Goal: Transaction & Acquisition: Purchase product/service

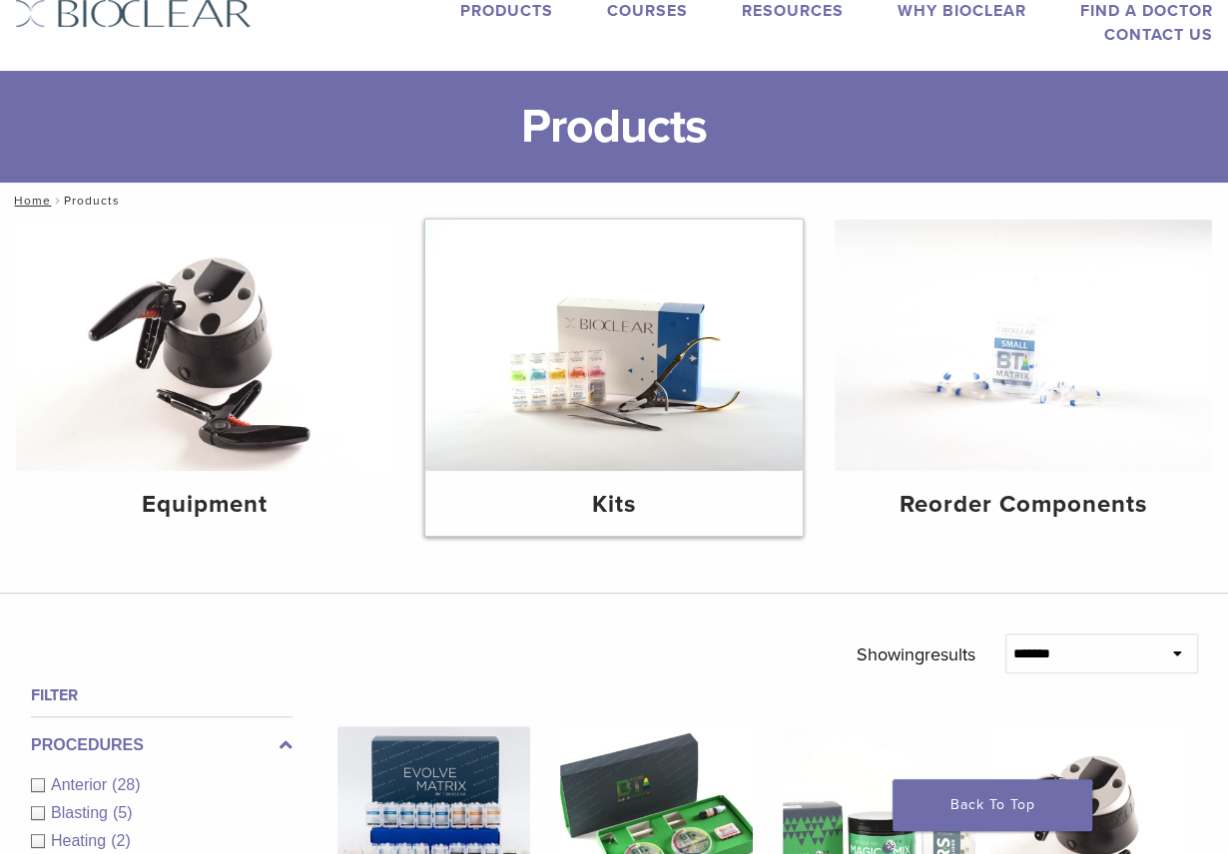
scroll to position [90, 0]
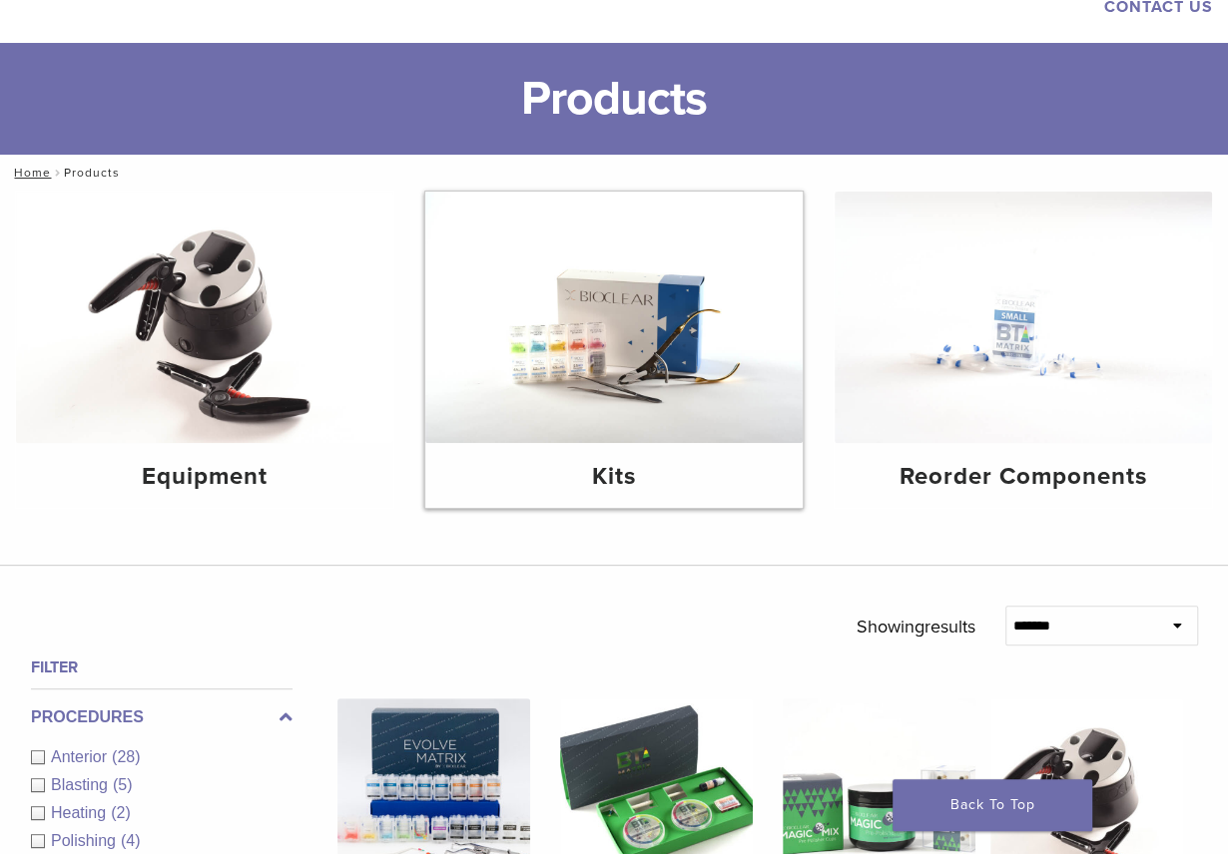
click at [737, 393] on img at bounding box center [613, 318] width 377 height 252
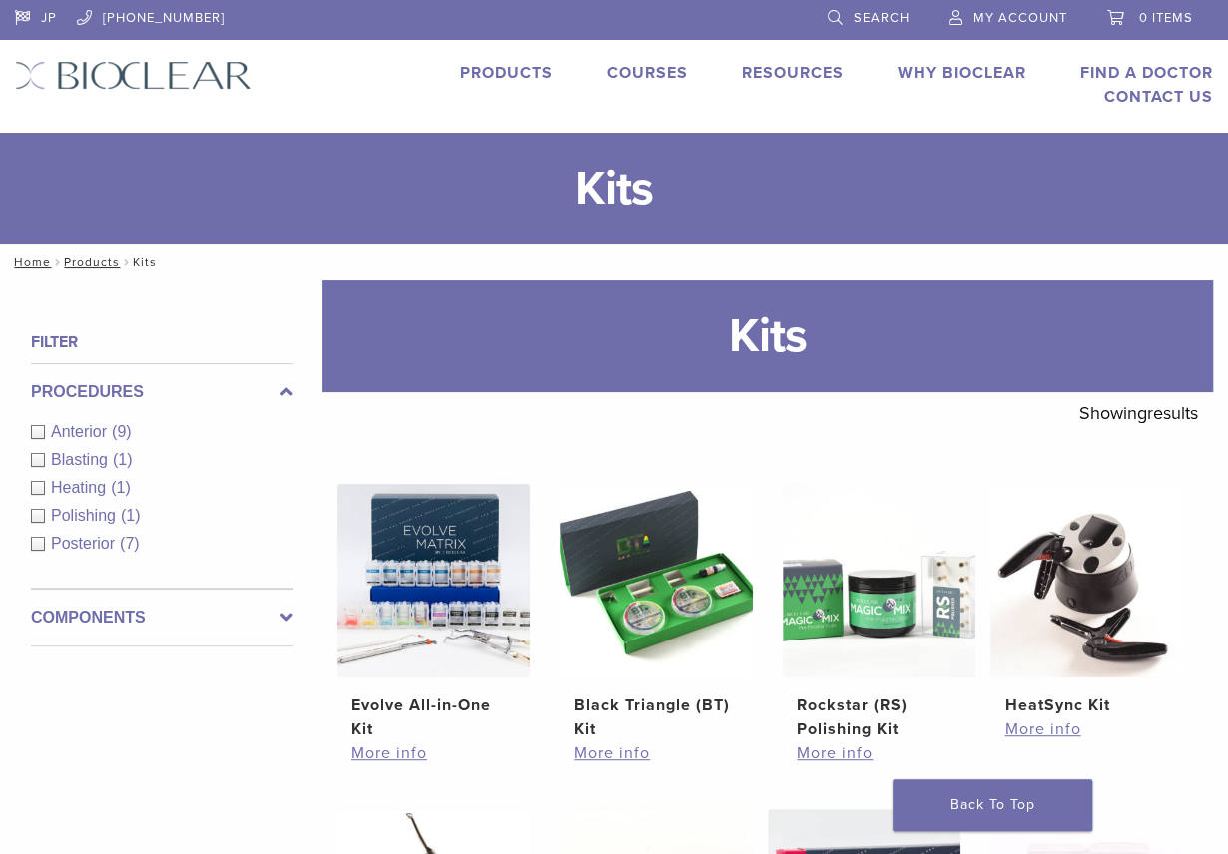
click at [38, 518] on div "Polishing (1)" at bounding box center [161, 516] width 261 height 24
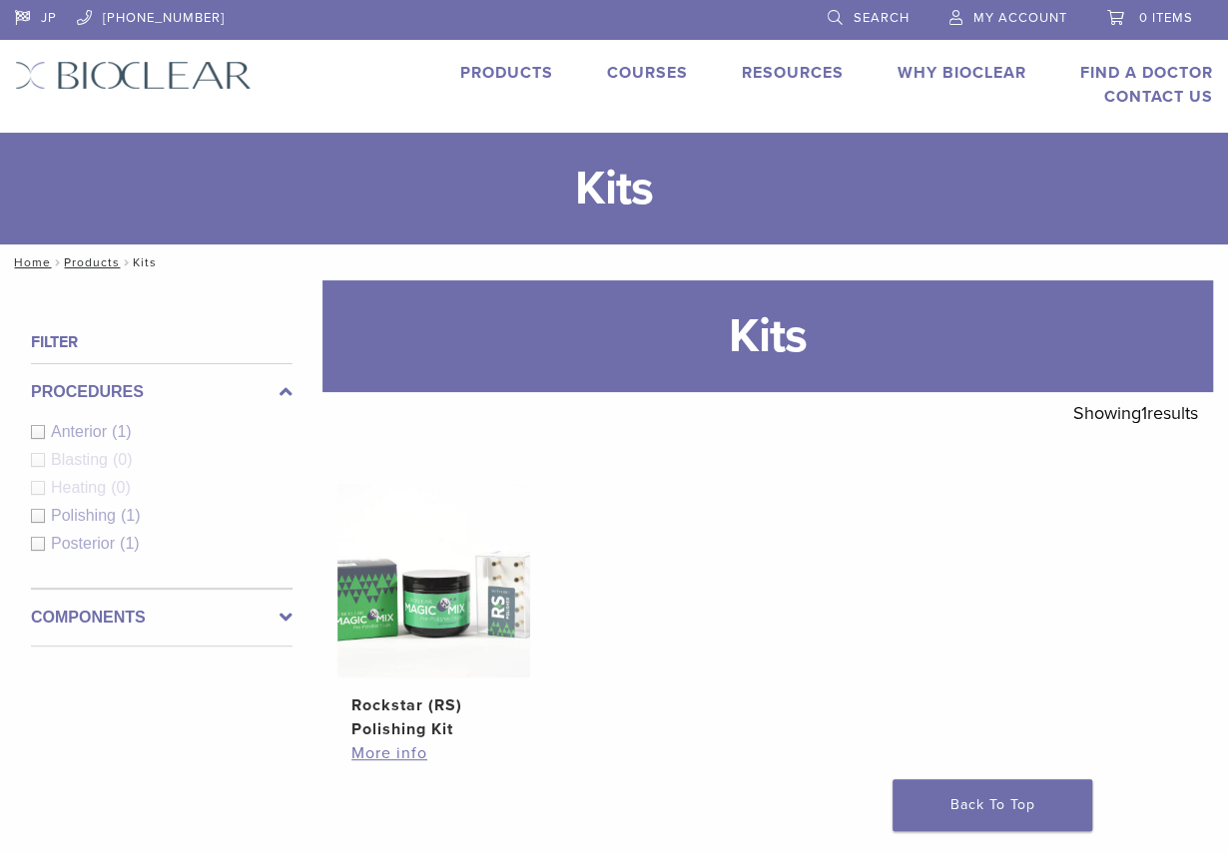
click at [38, 542] on div "Procedures Anterior (1) Blasting (0) Heating (0) Polishing (1) Posterior (1)" at bounding box center [161, 476] width 261 height 226
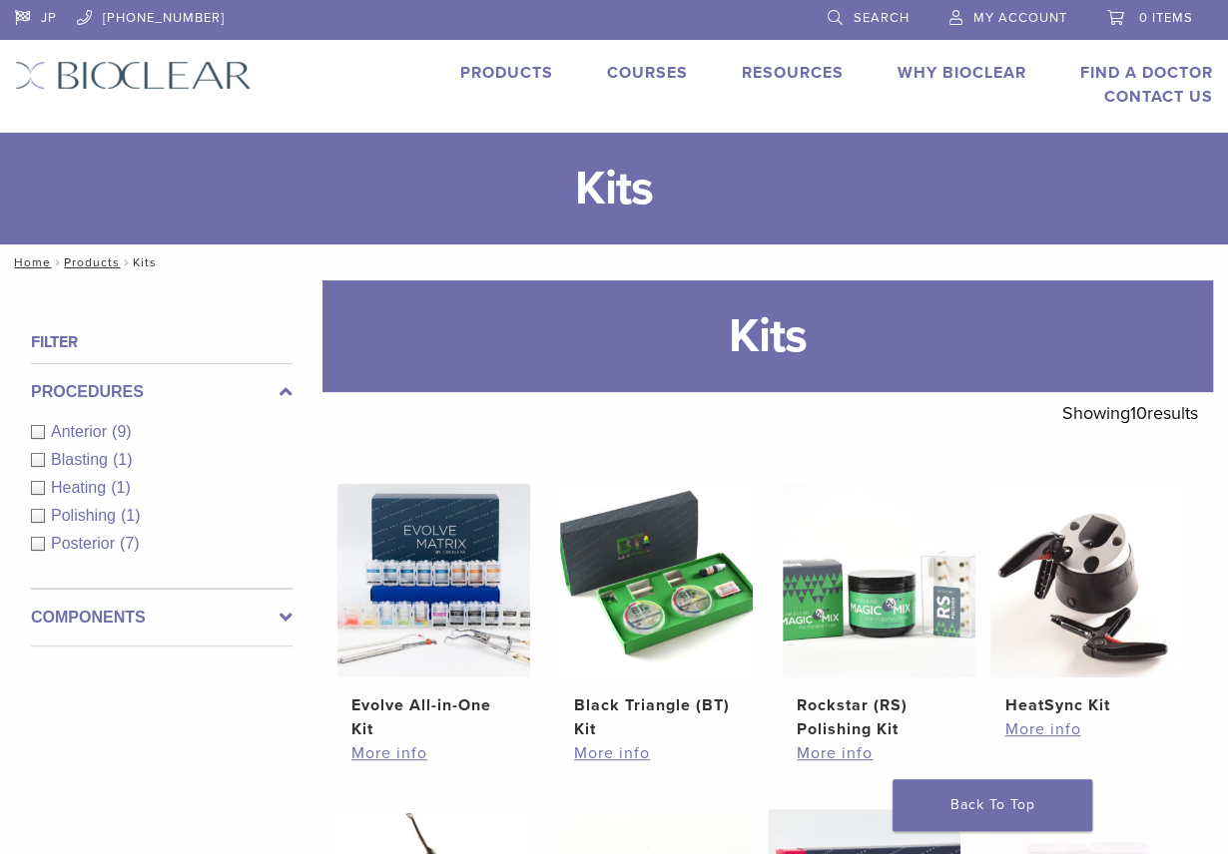
click at [38, 546] on div "Posterior (7)" at bounding box center [161, 544] width 261 height 24
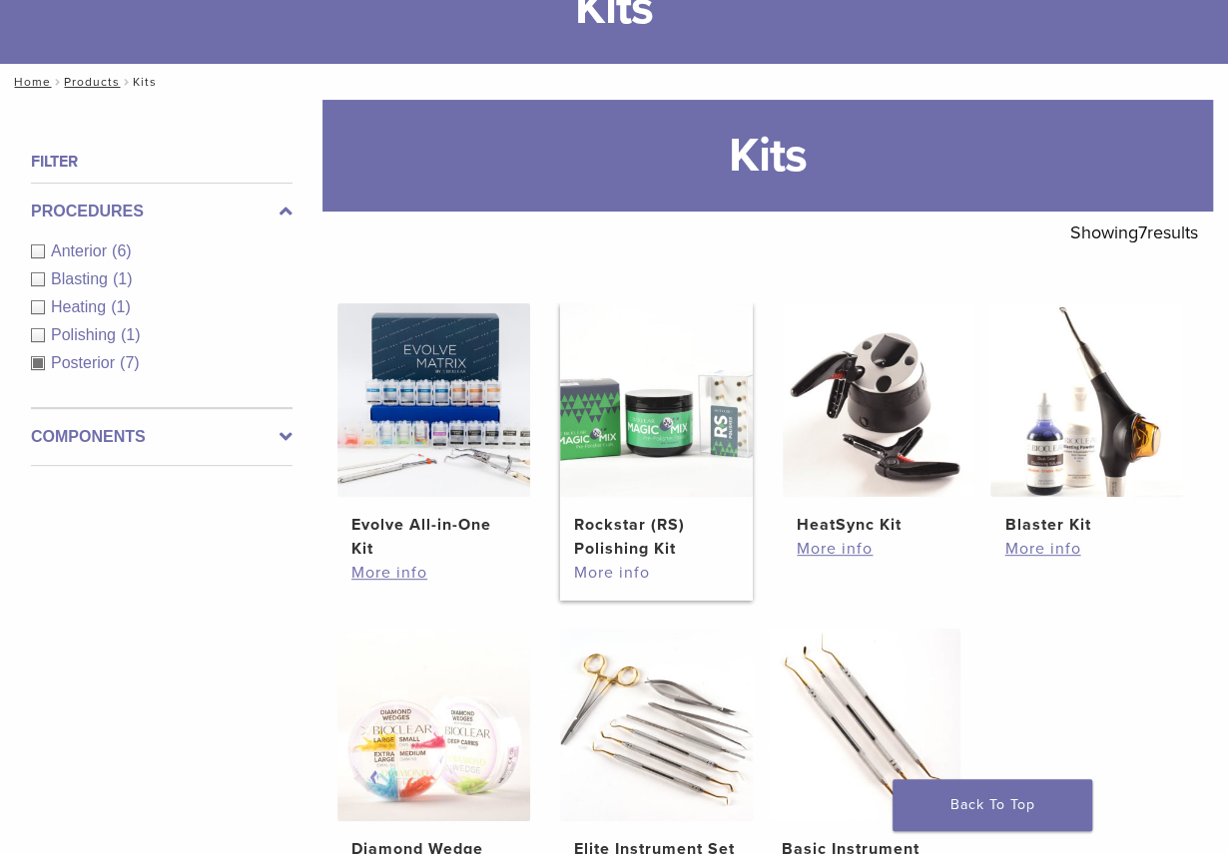
scroll to position [90, 0]
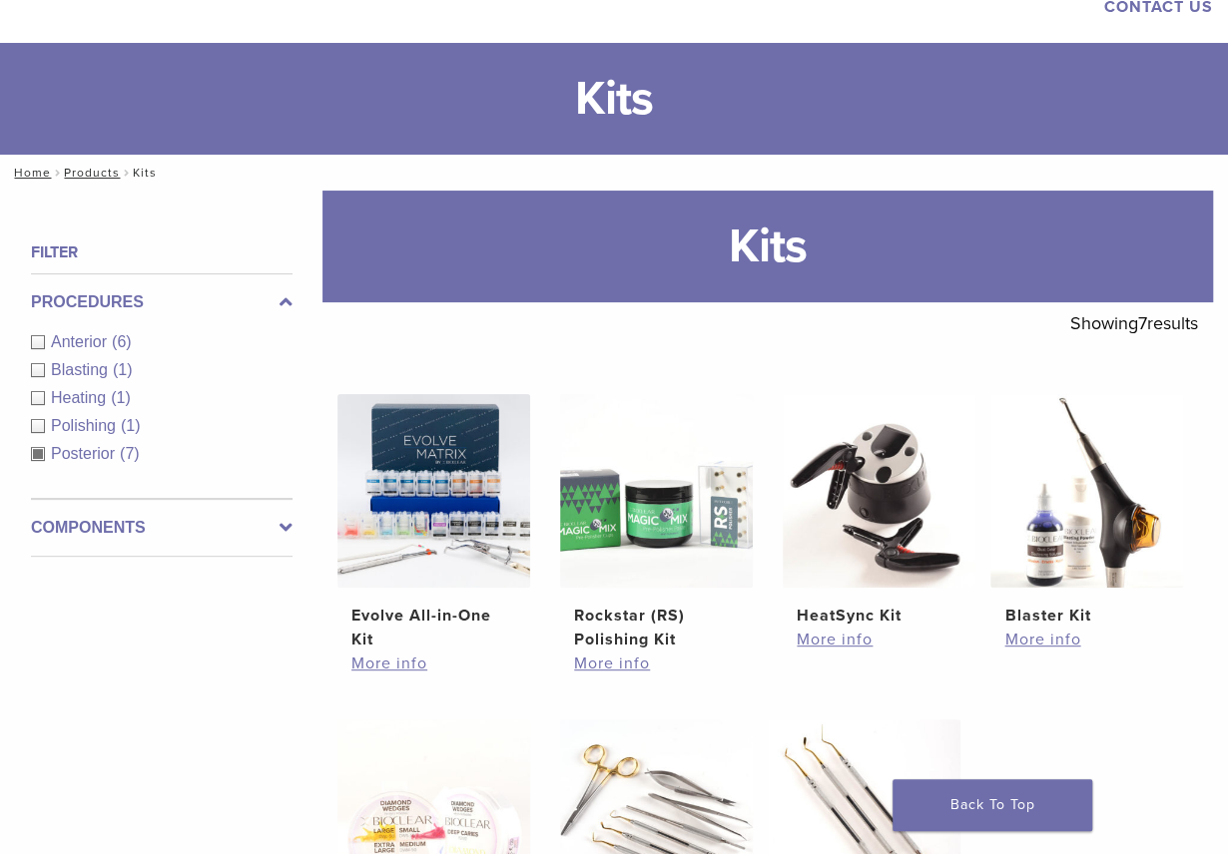
click at [38, 456] on div "Posterior (7)" at bounding box center [161, 454] width 261 height 24
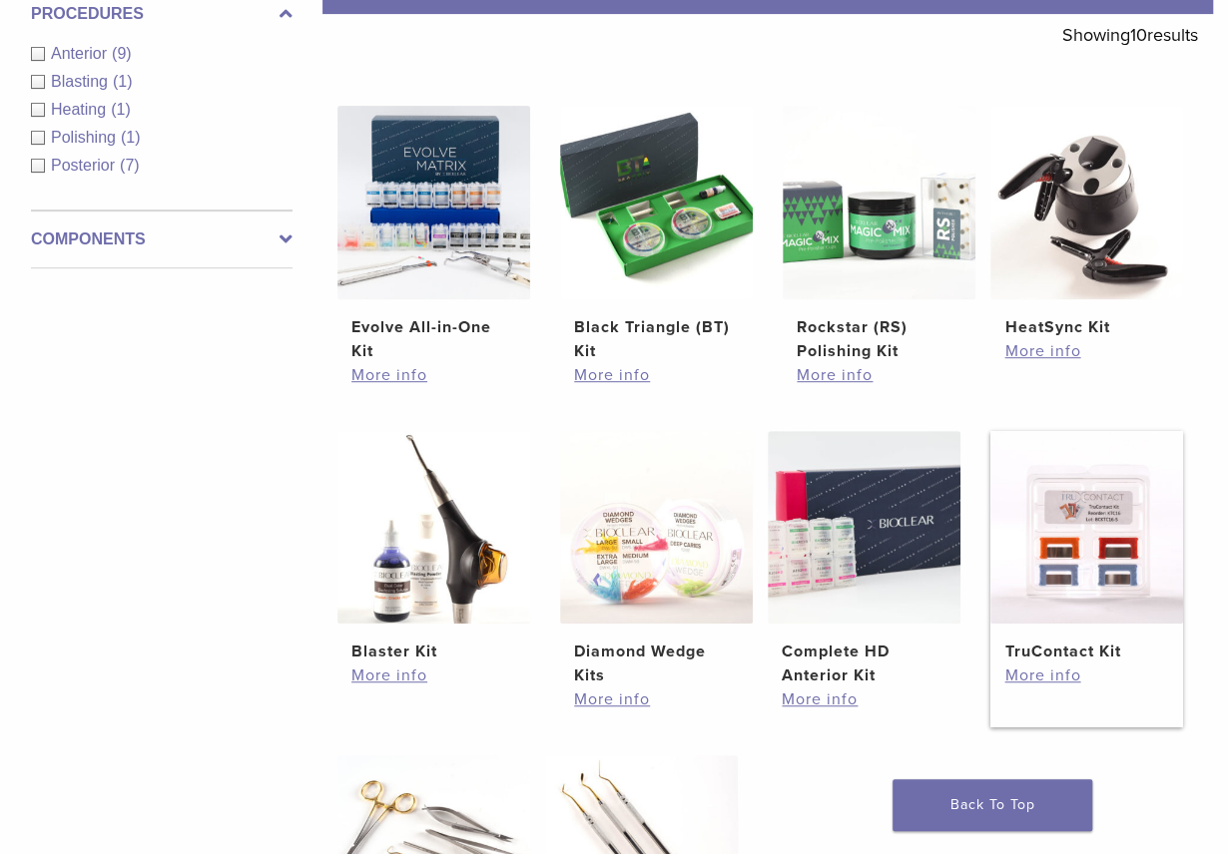
scroll to position [181, 0]
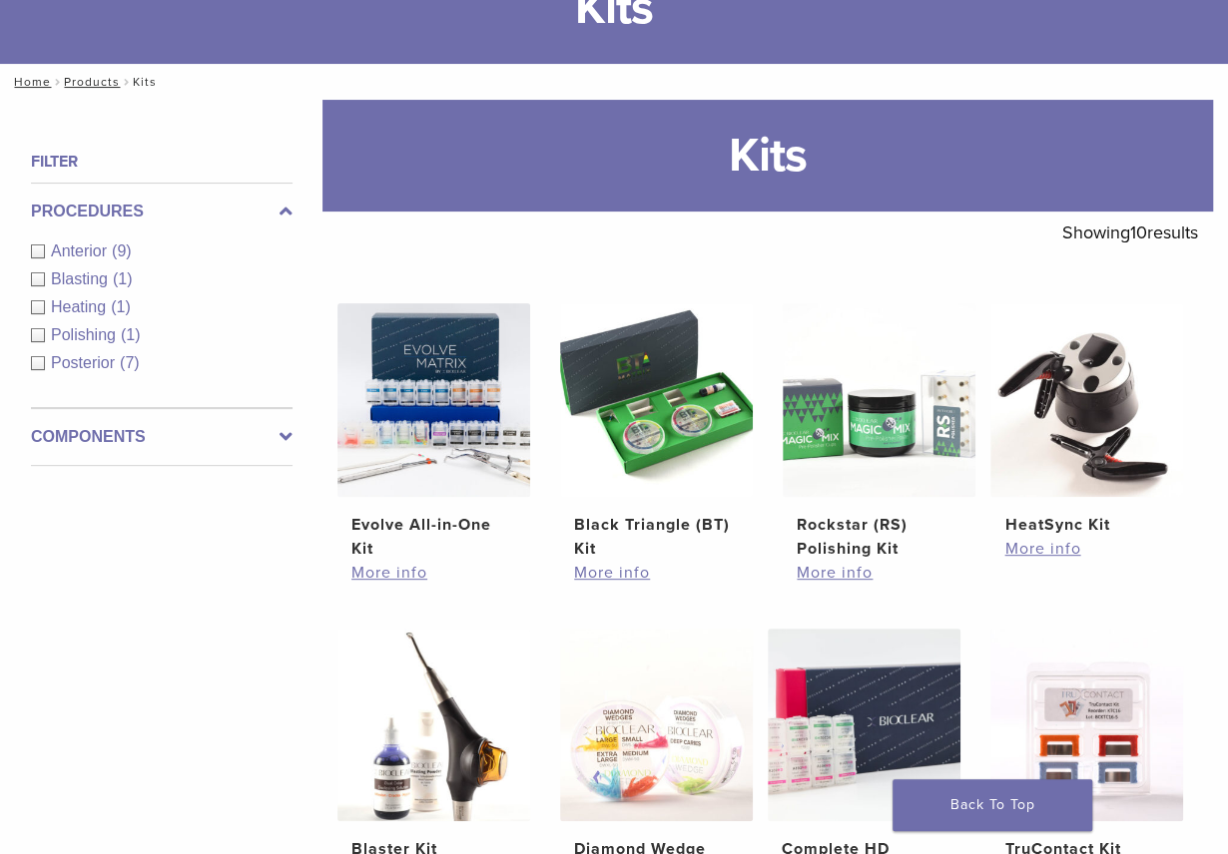
click at [92, 362] on span "Posterior" at bounding box center [85, 362] width 69 height 17
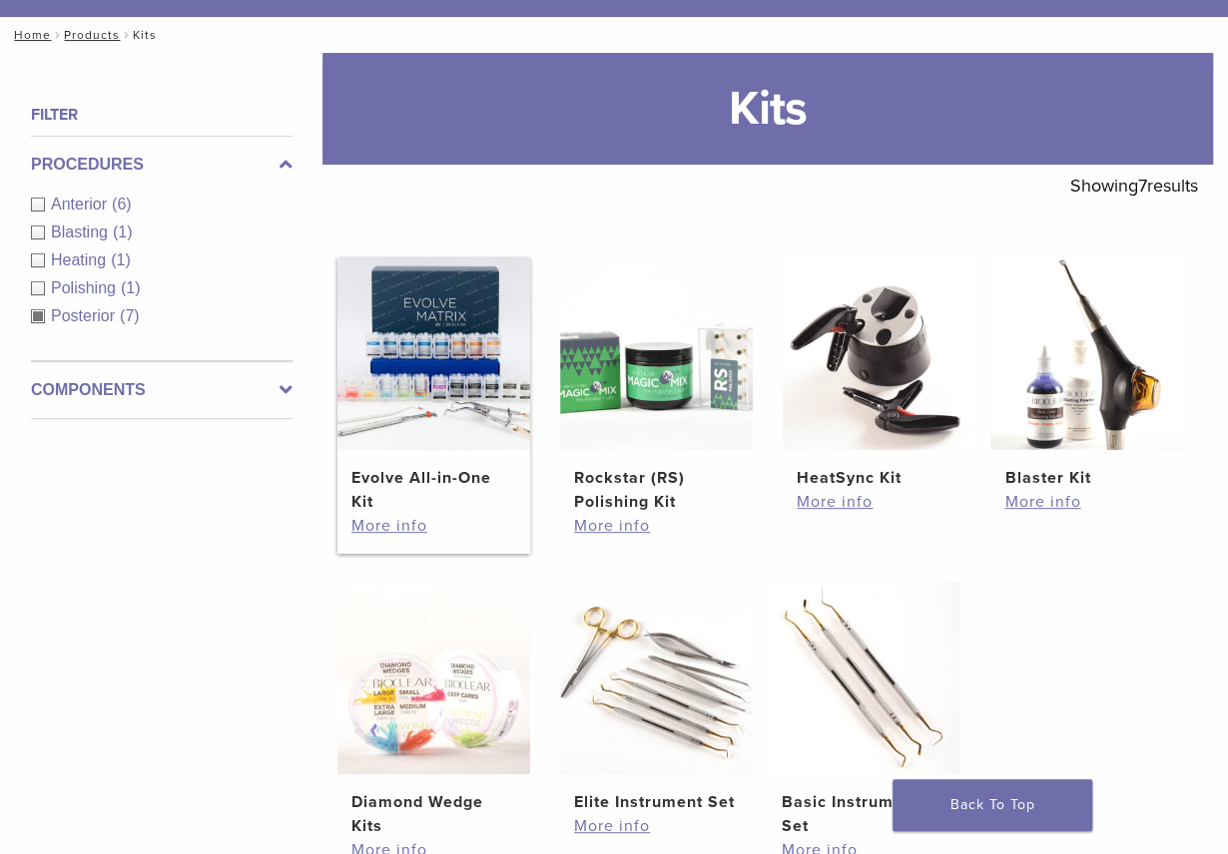
scroll to position [271, 0]
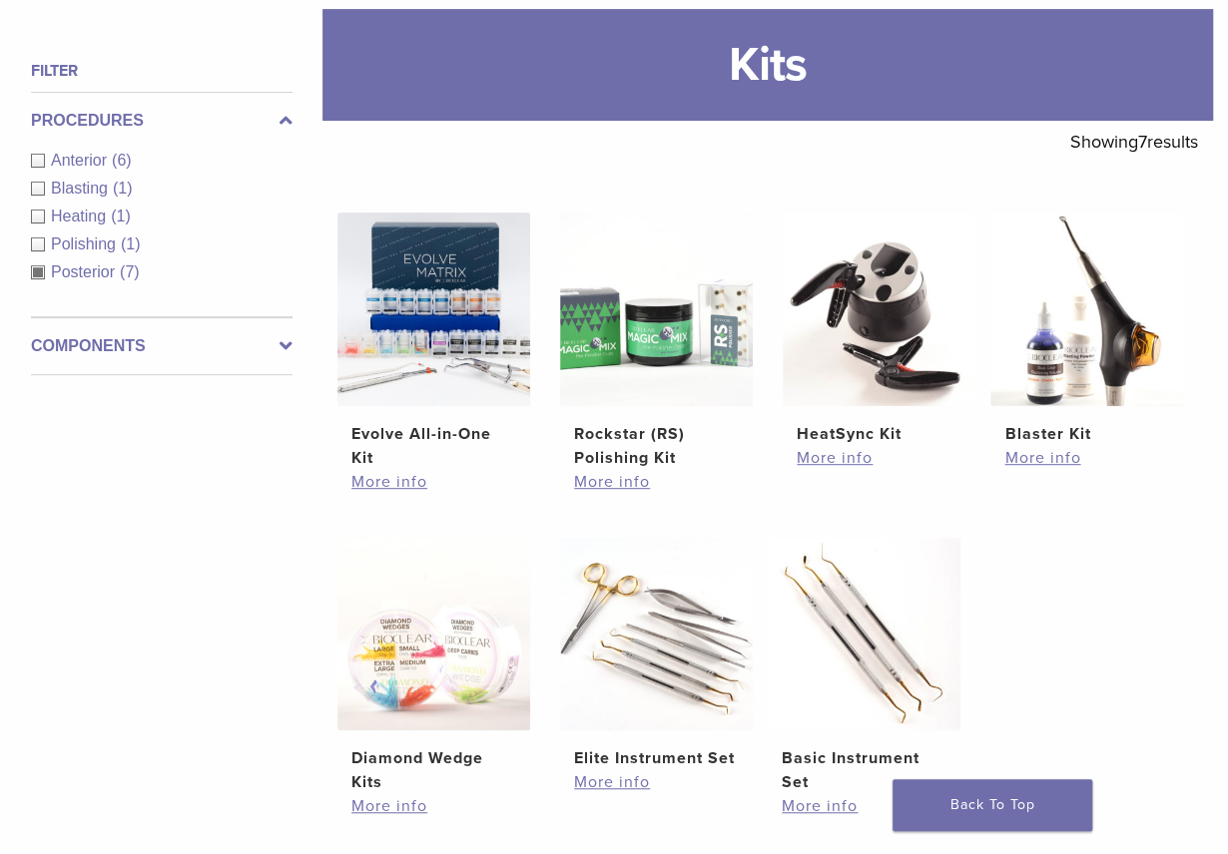
click at [36, 262] on div "Posterior (7)" at bounding box center [161, 272] width 261 height 24
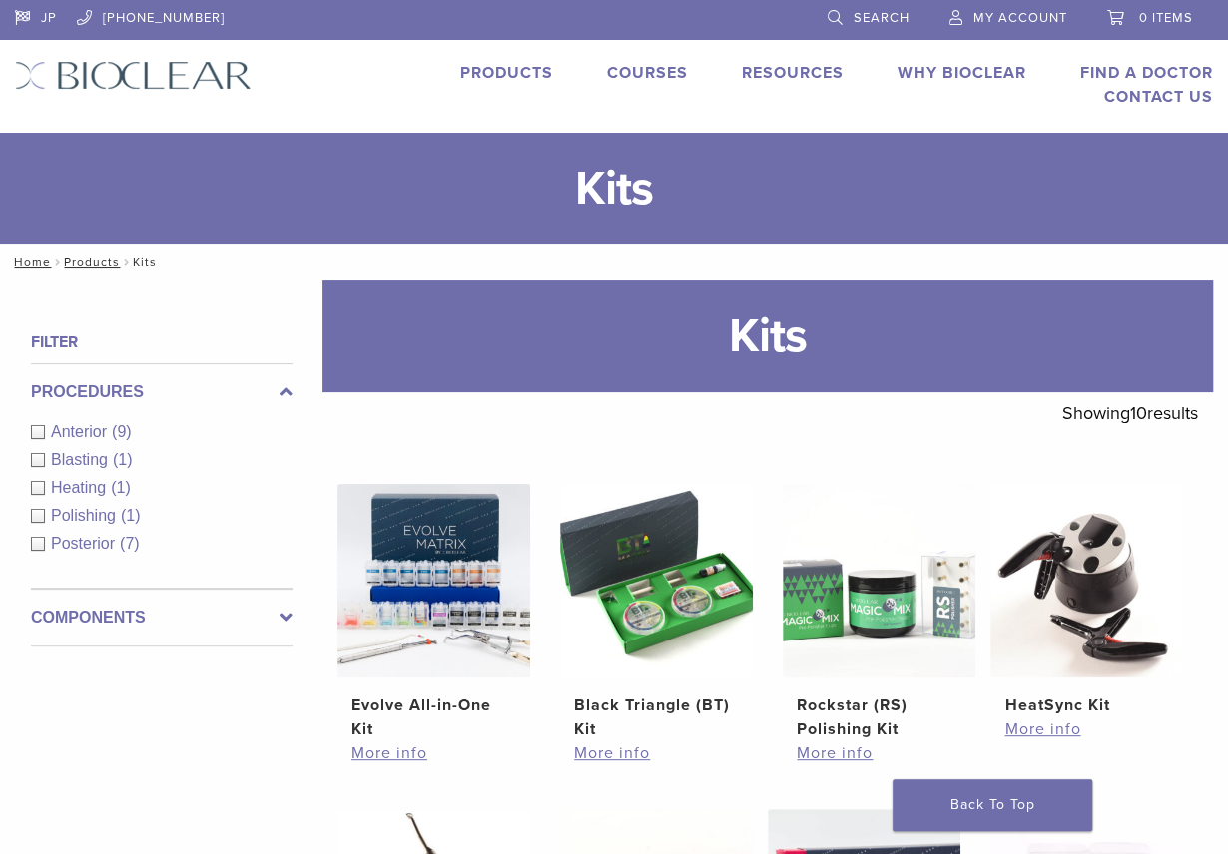
click at [495, 70] on link "Products" at bounding box center [506, 73] width 93 height 20
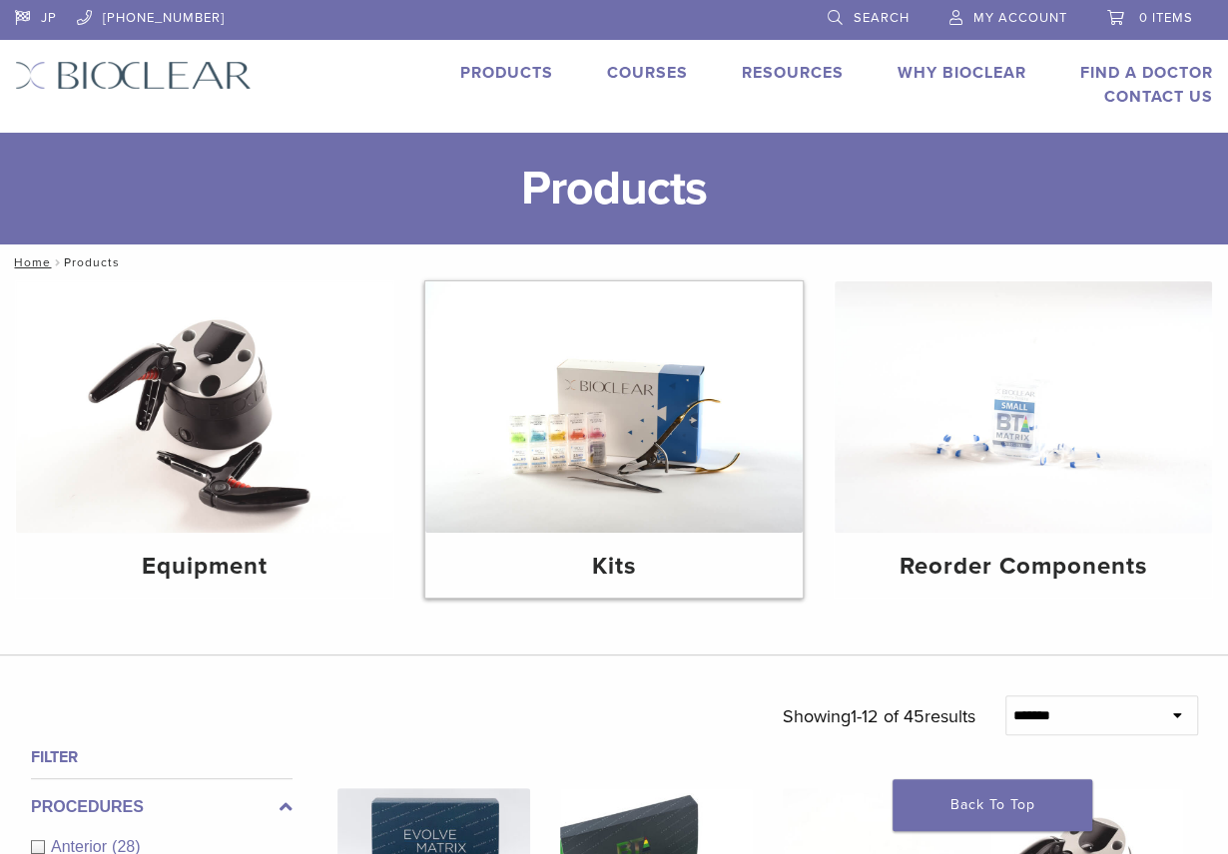
click at [678, 504] on img at bounding box center [613, 407] width 377 height 252
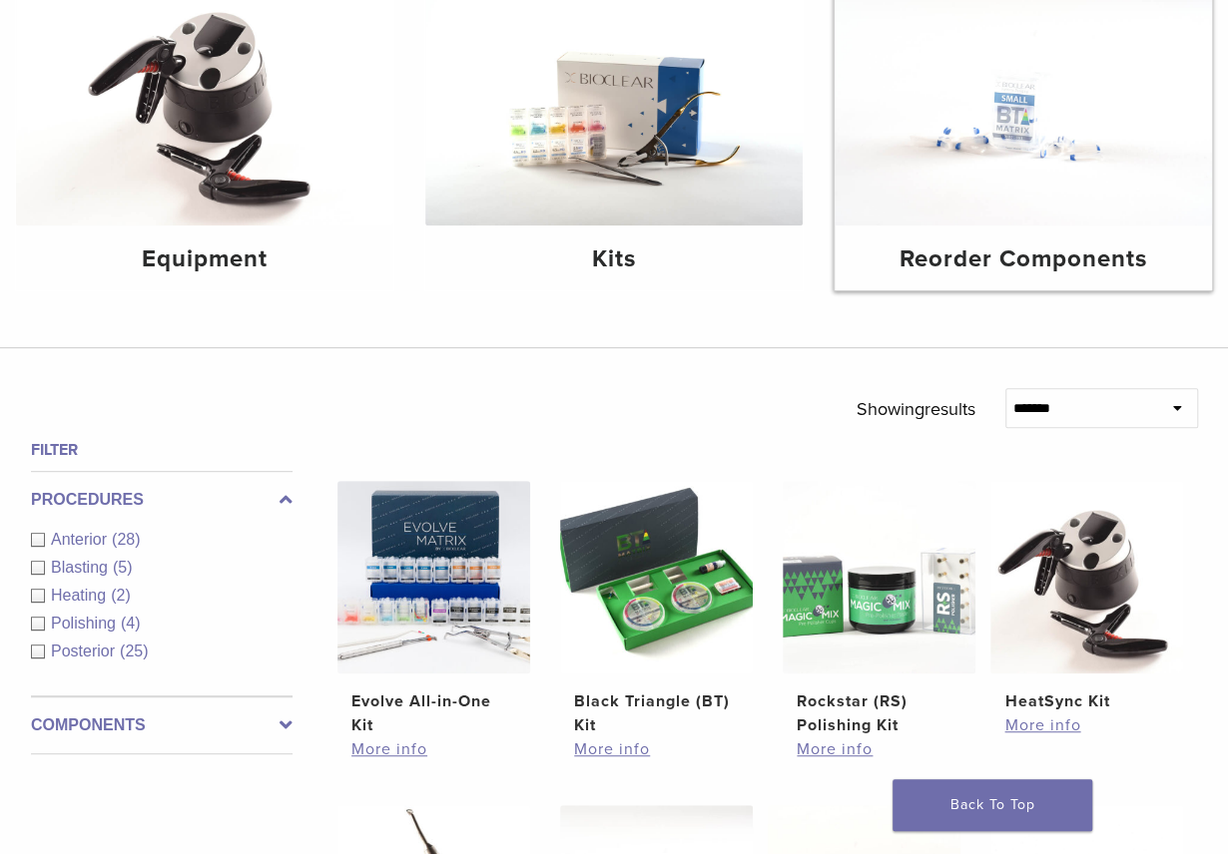
scroll to position [544, 0]
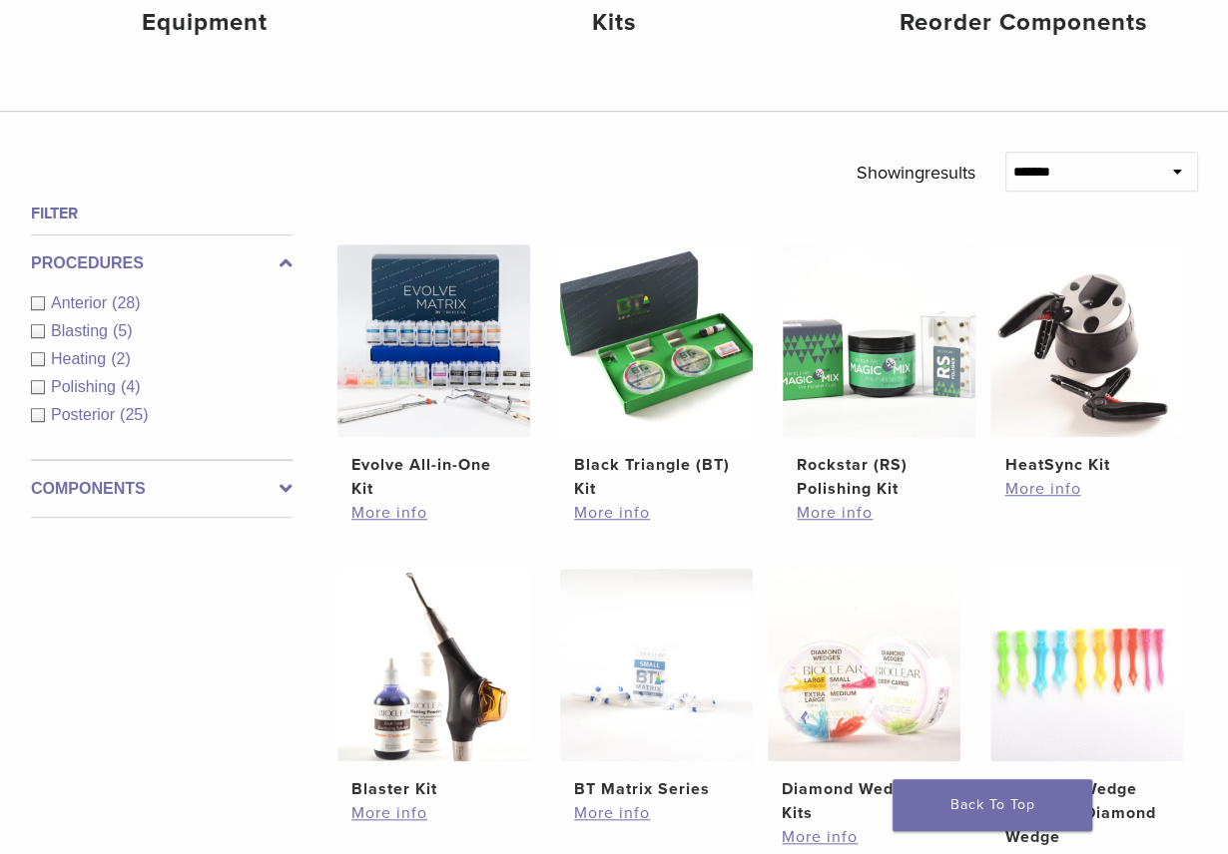
click at [101, 415] on span "Posterior" at bounding box center [85, 414] width 69 height 17
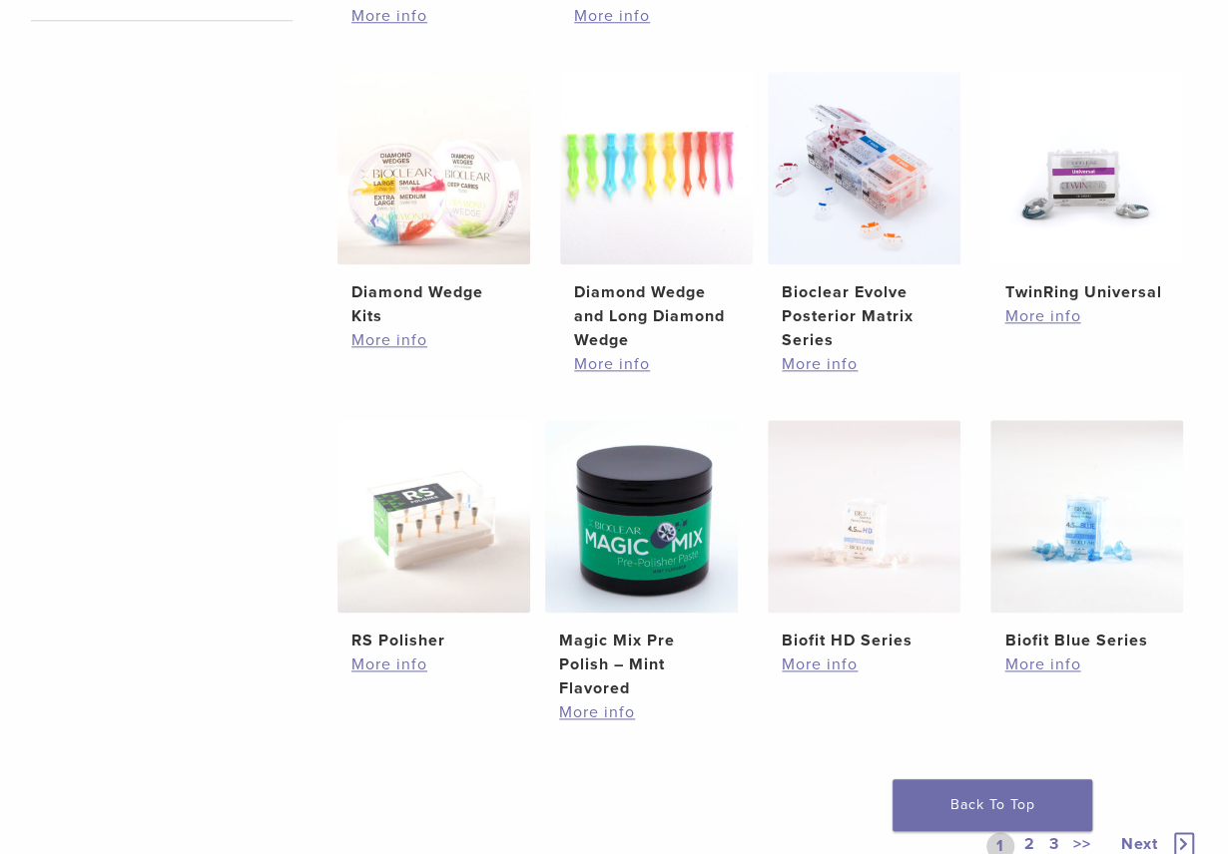
scroll to position [1269, 0]
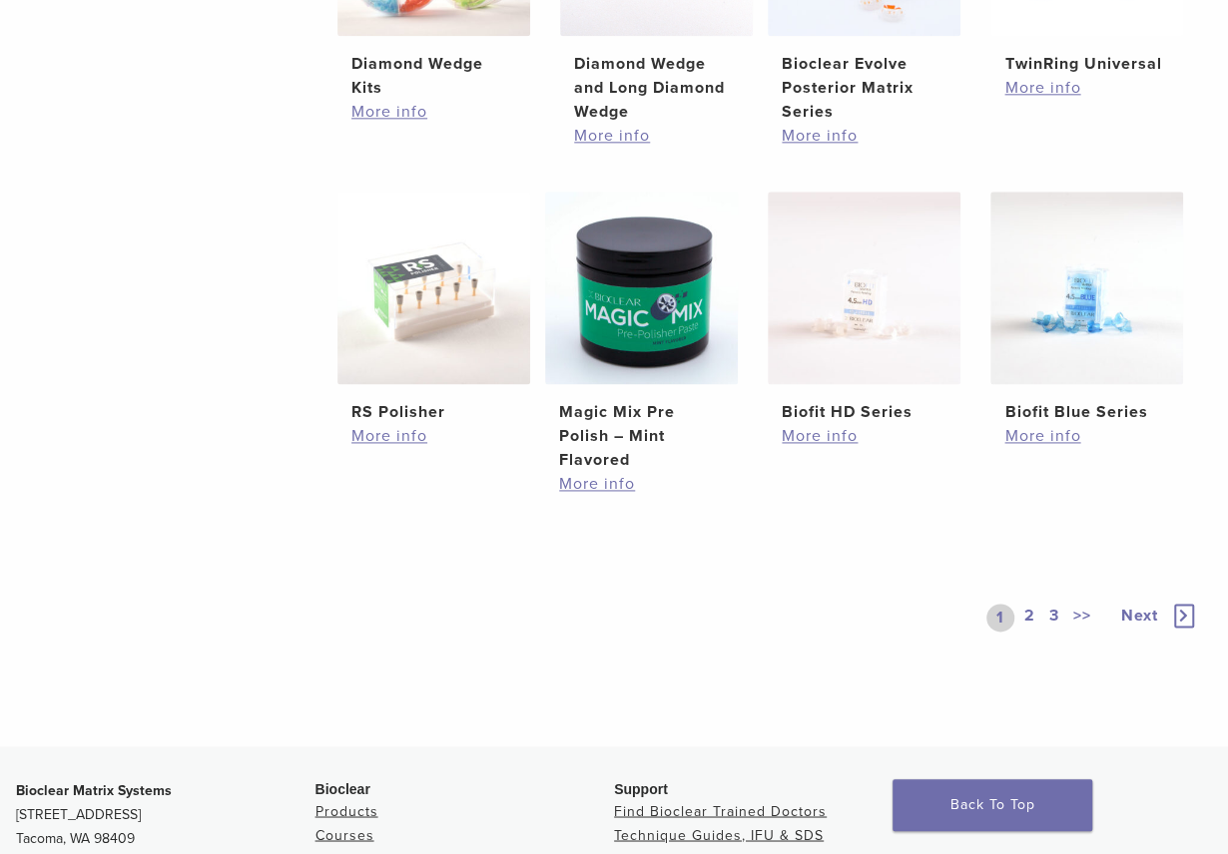
click at [1179, 608] on icon at bounding box center [1184, 616] width 20 height 24
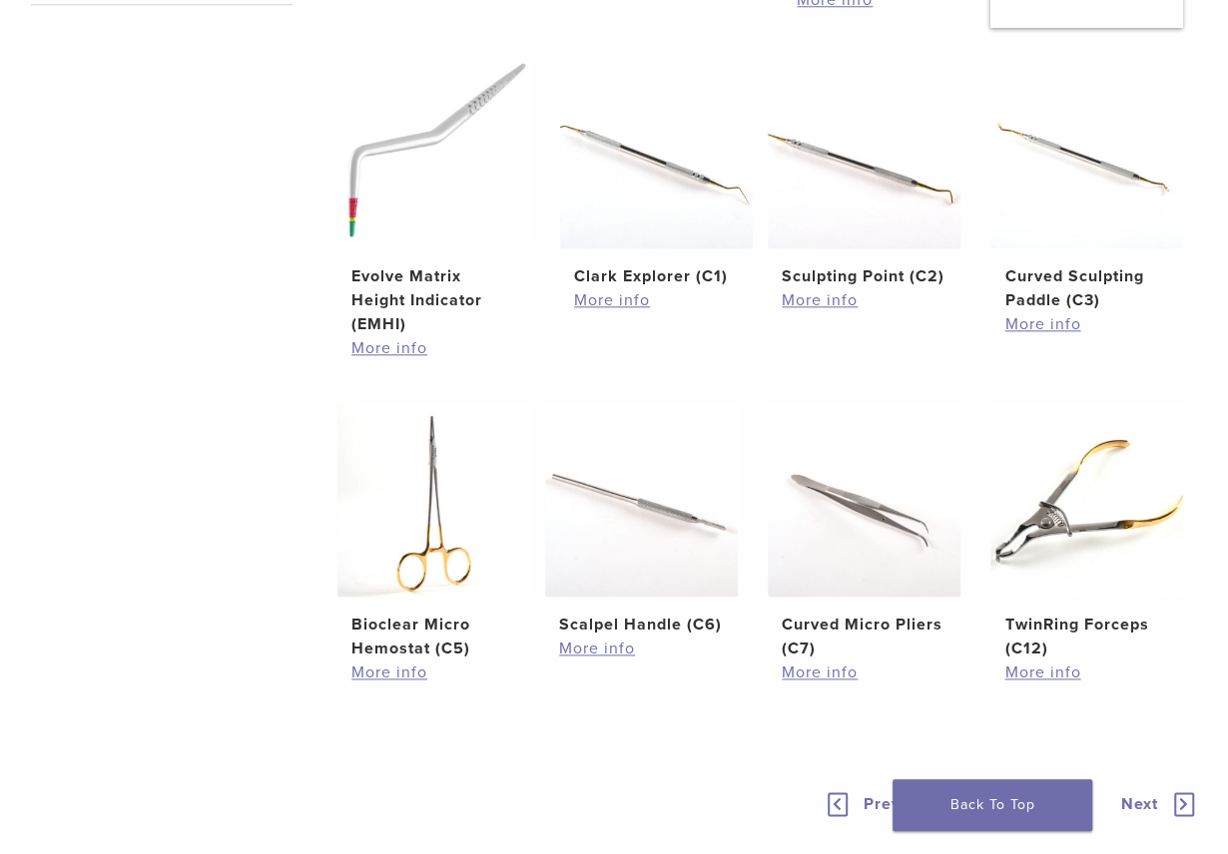
scroll to position [1269, 0]
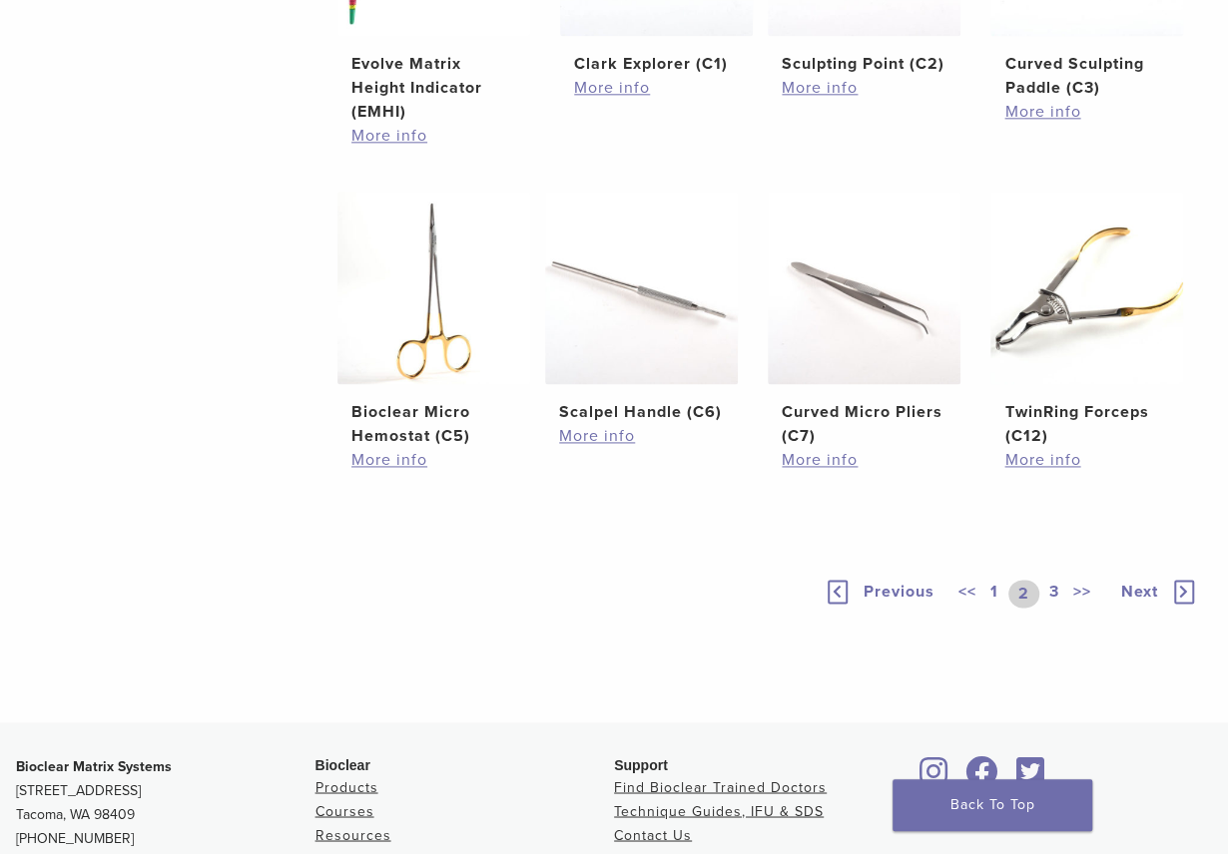
click at [1184, 592] on icon at bounding box center [1184, 592] width 20 height 24
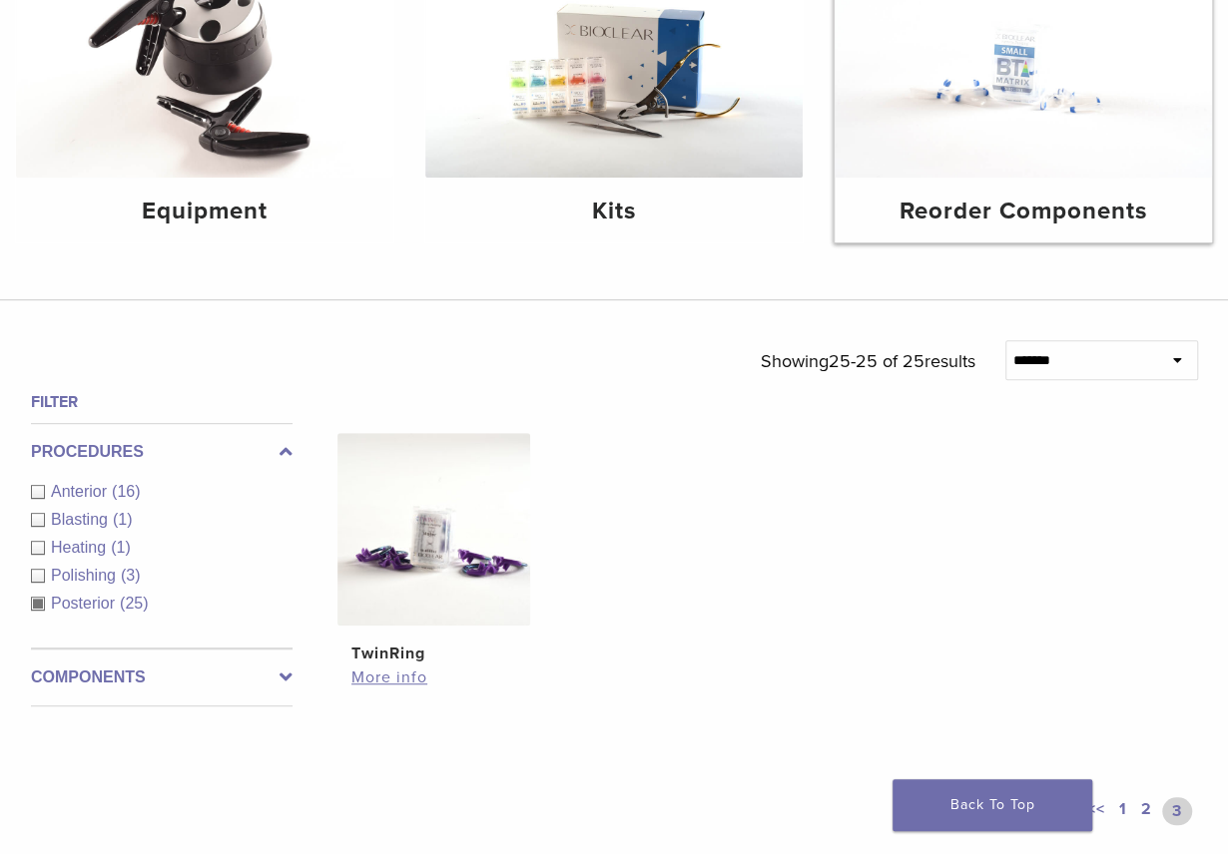
scroll to position [372, 0]
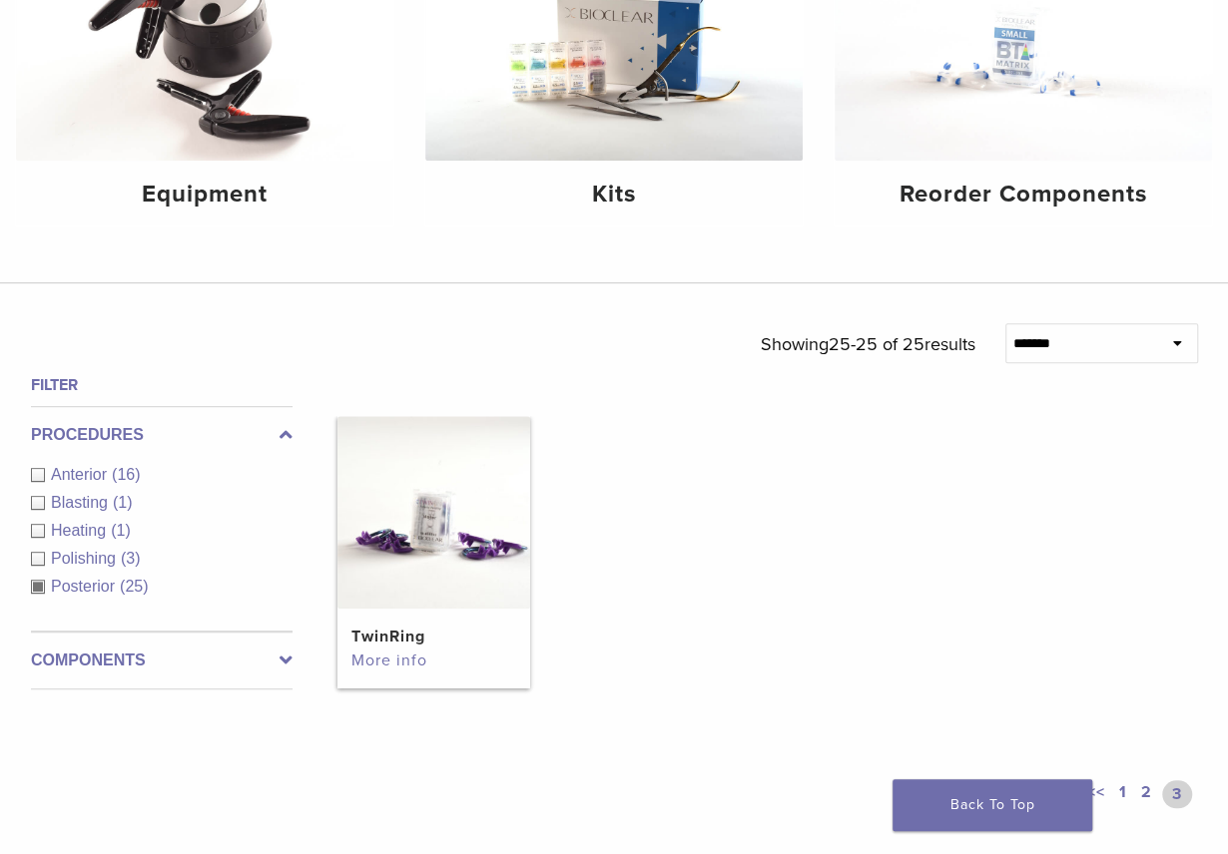
click at [406, 663] on link "More info" at bounding box center [433, 661] width 164 height 24
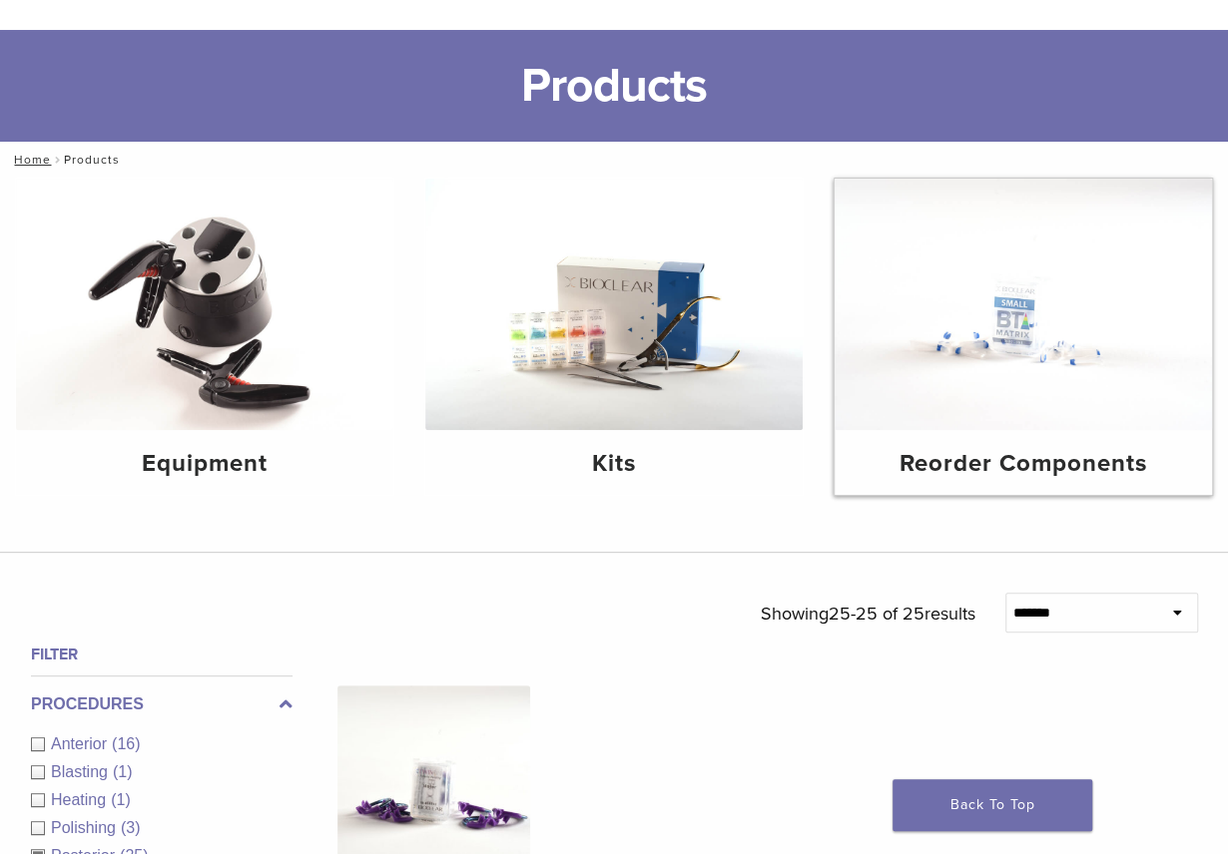
scroll to position [0, 0]
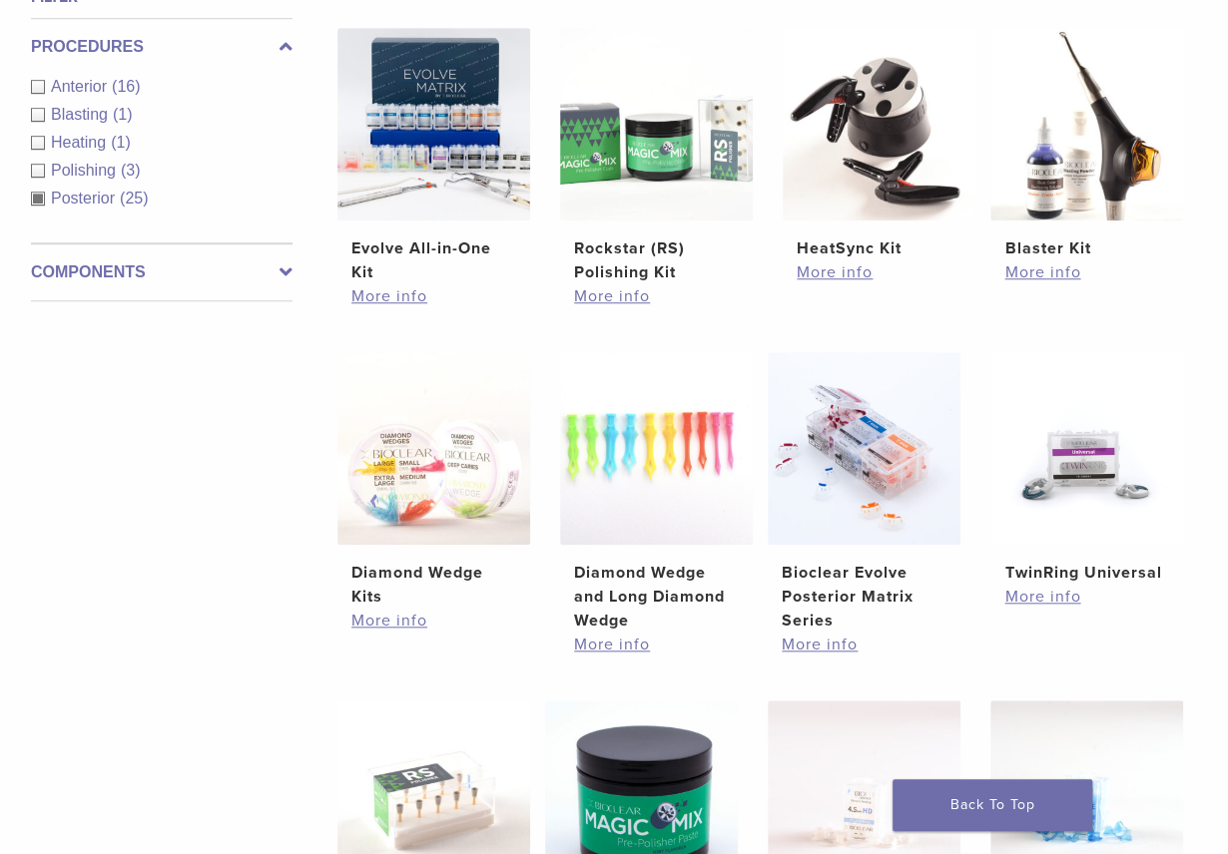
scroll to position [816, 0]
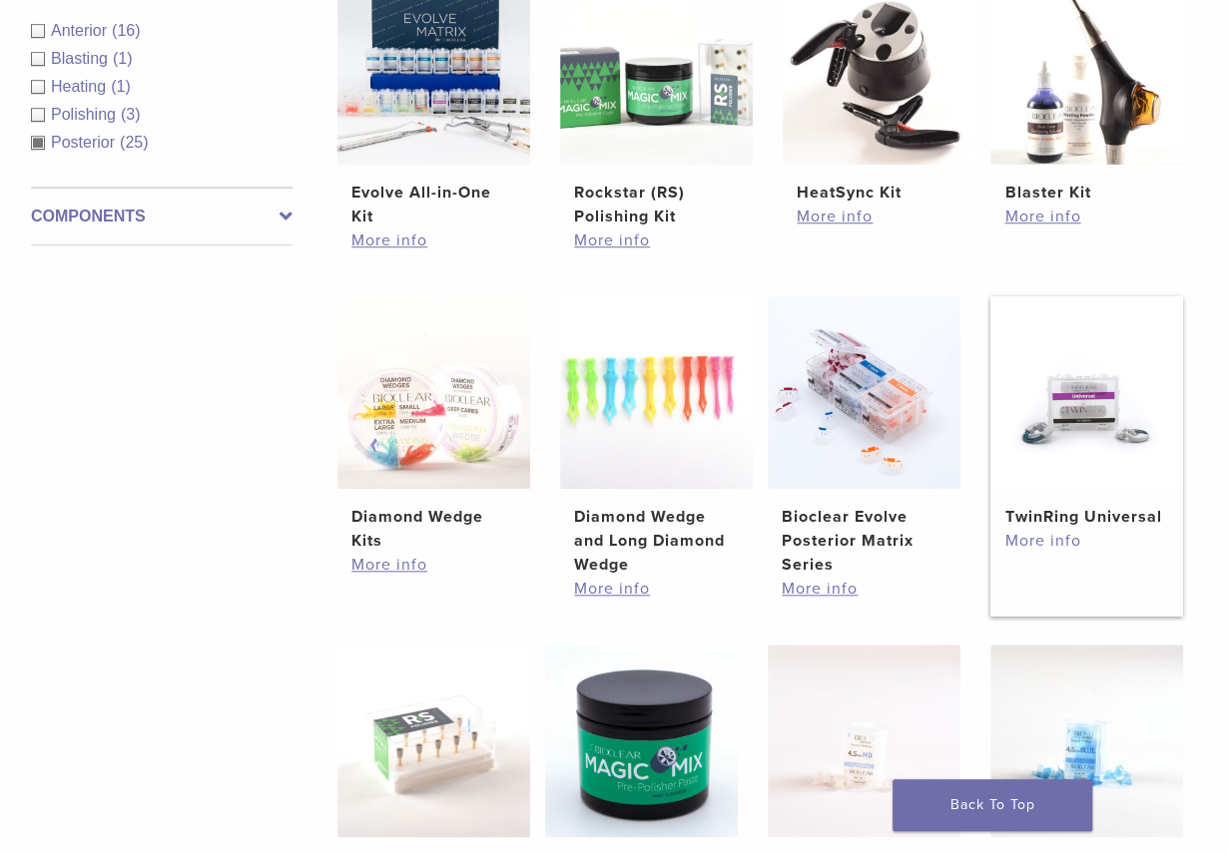
click at [1062, 532] on link "More info" at bounding box center [1086, 541] width 164 height 24
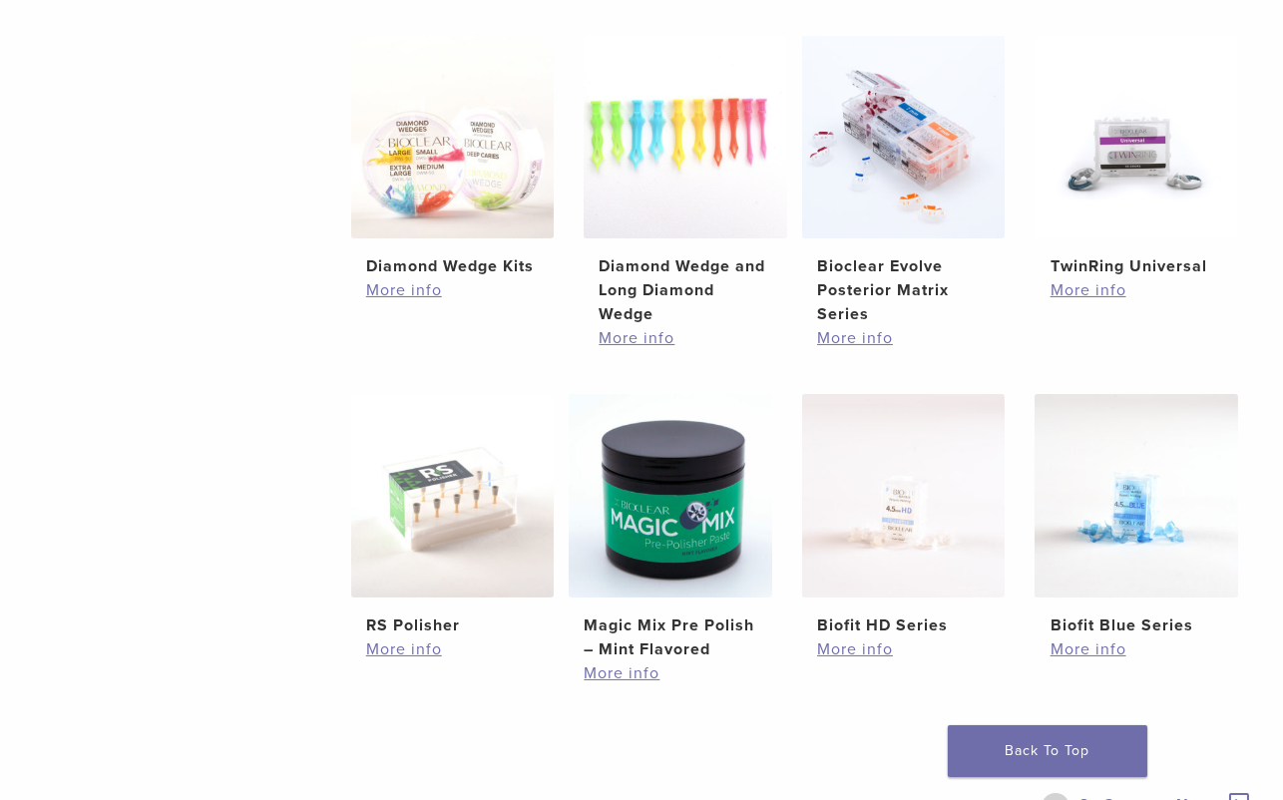
scroll to position [1443, 0]
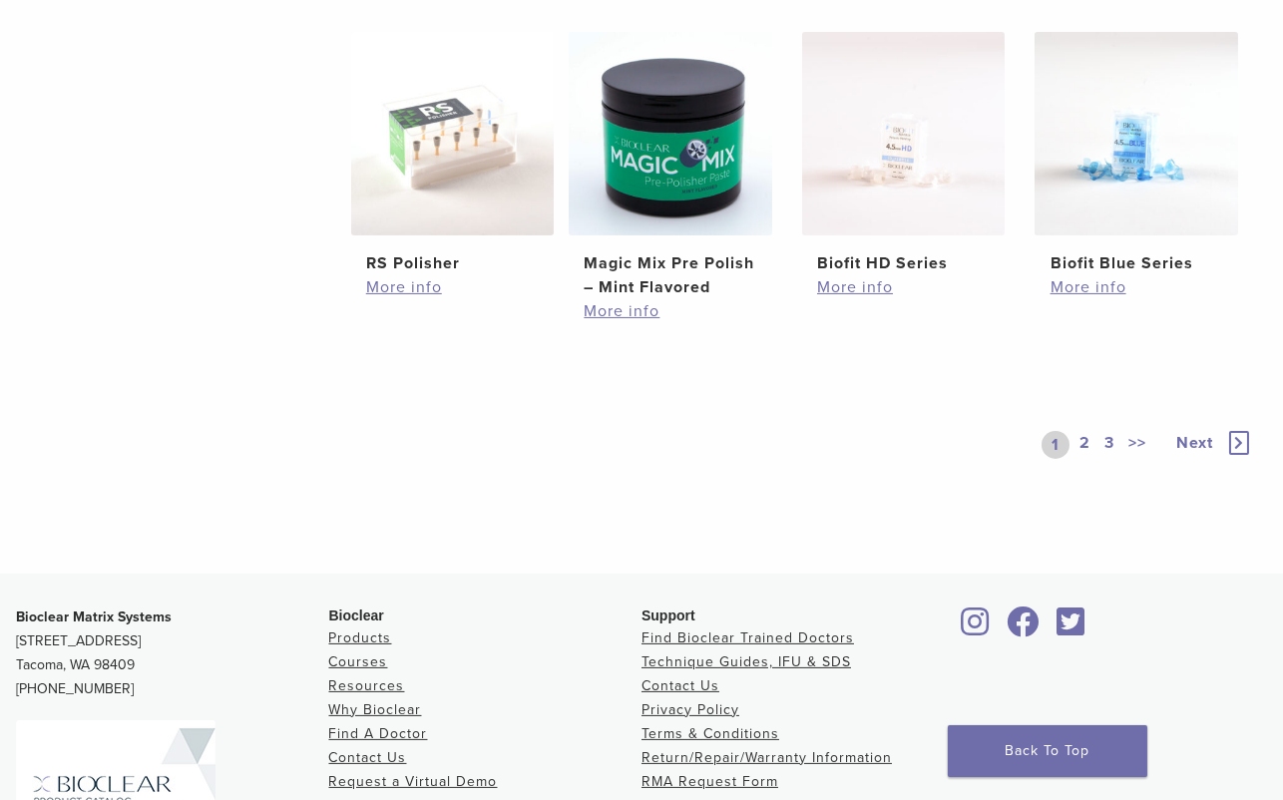
click at [1081, 436] on link "2" at bounding box center [1085, 445] width 19 height 28
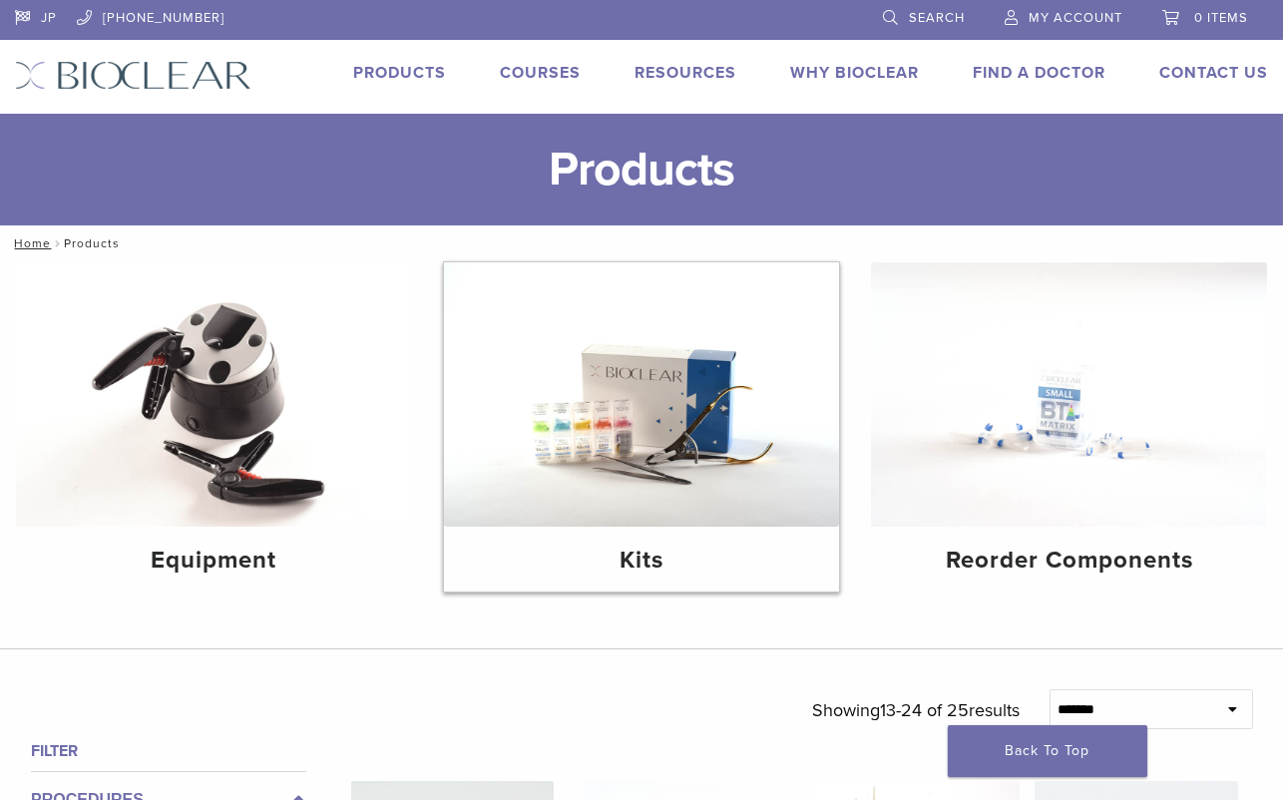
click at [620, 464] on img at bounding box center [642, 394] width 396 height 264
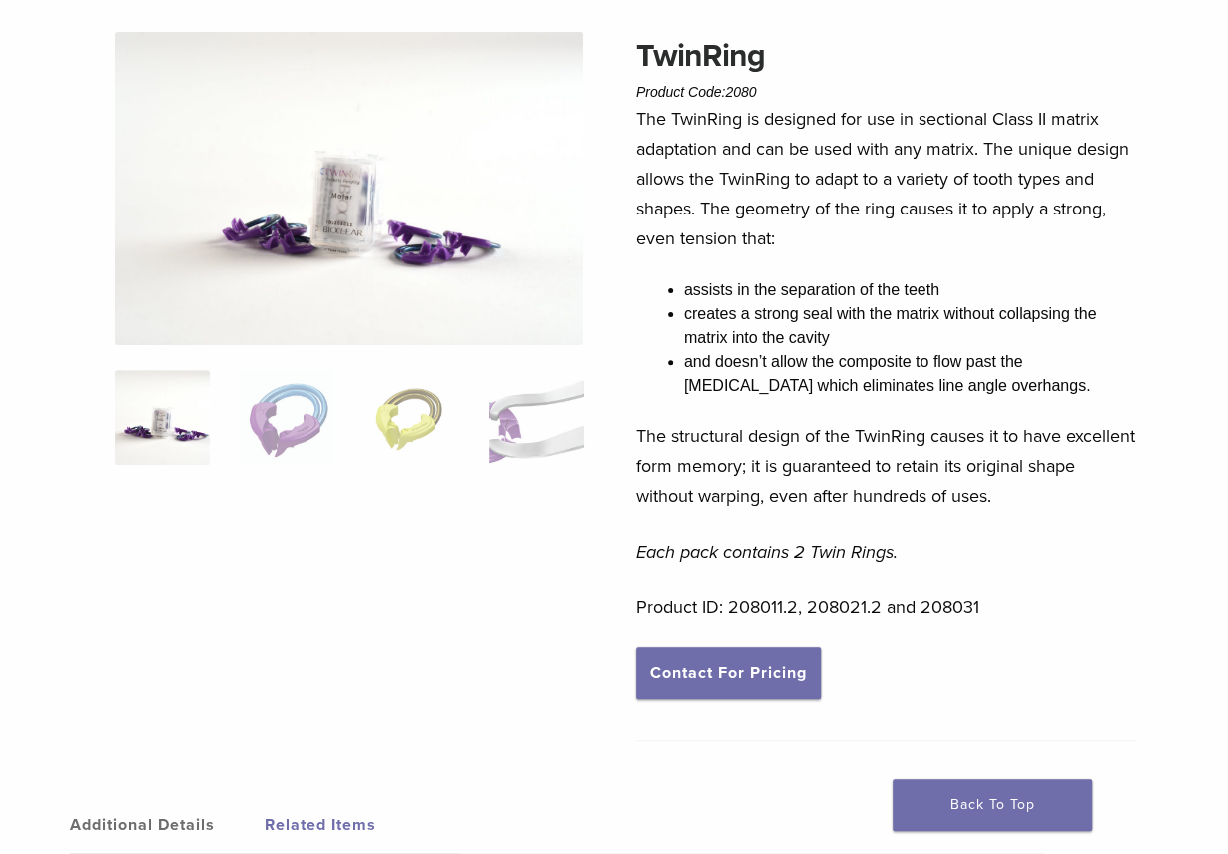
scroll to position [202, 0]
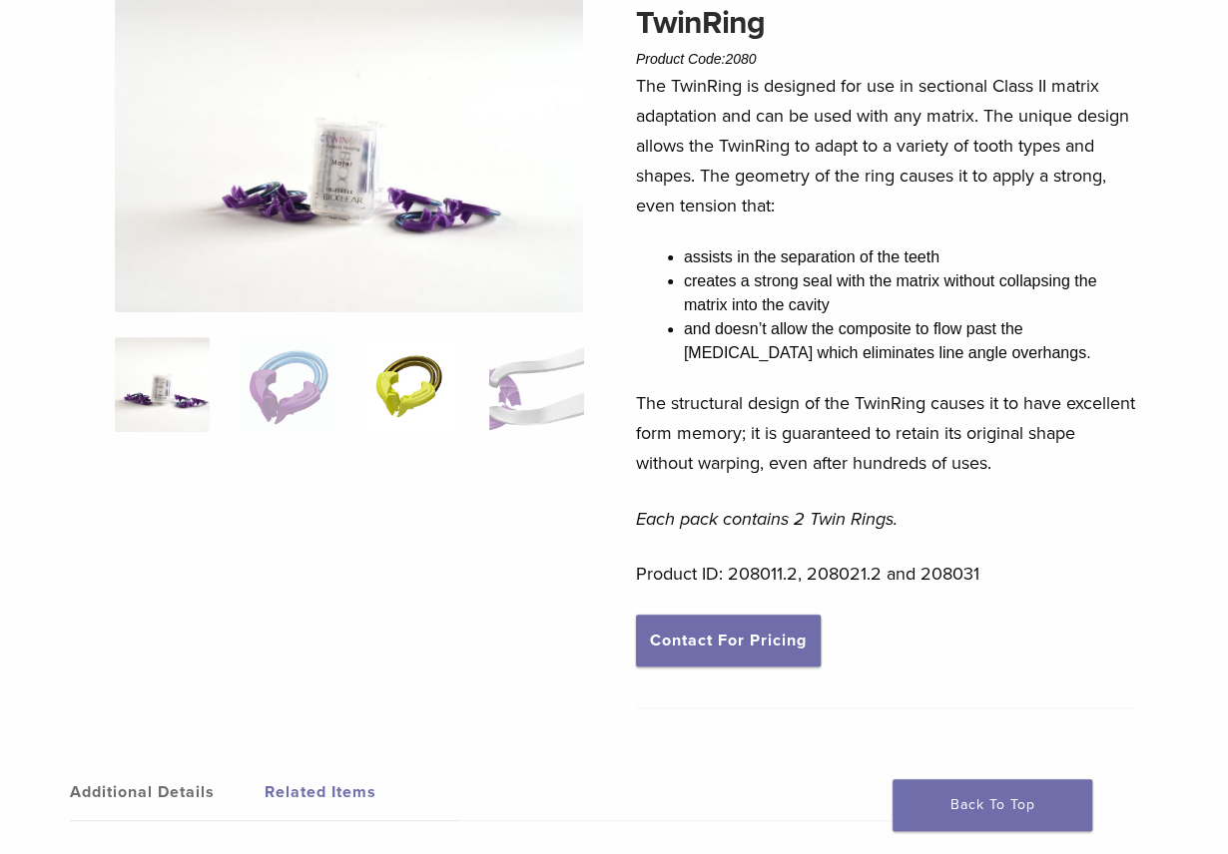
click at [398, 387] on img at bounding box center [411, 384] width 95 height 95
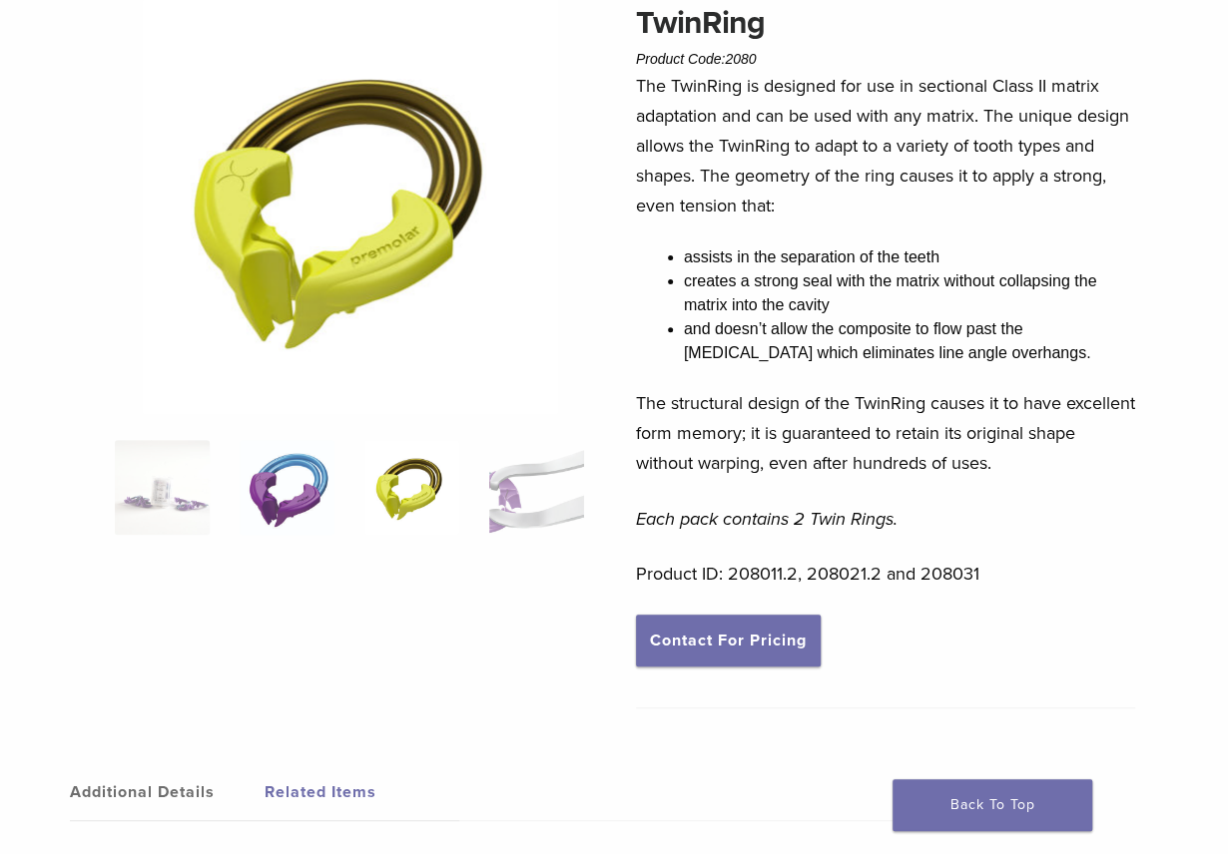
click at [261, 487] on img at bounding box center [287, 487] width 95 height 95
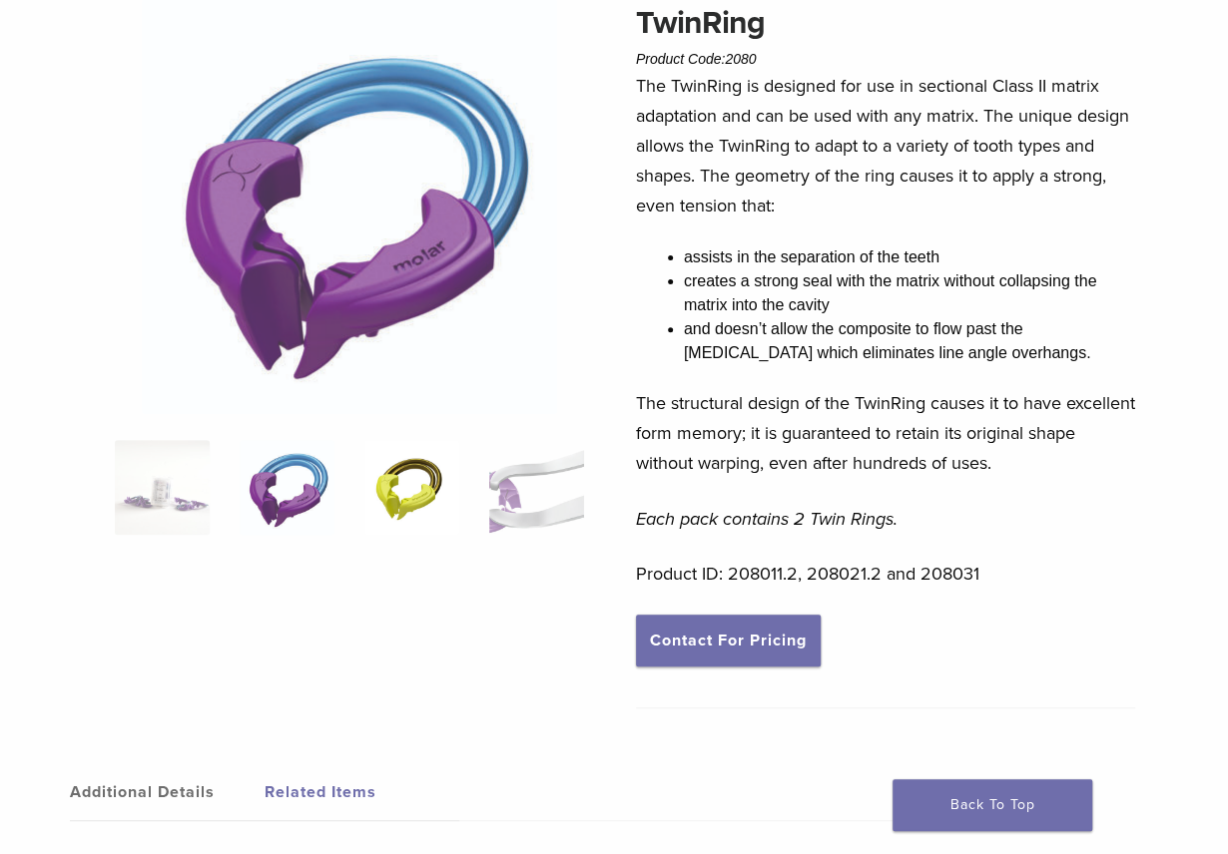
click at [377, 495] on img at bounding box center [411, 487] width 95 height 95
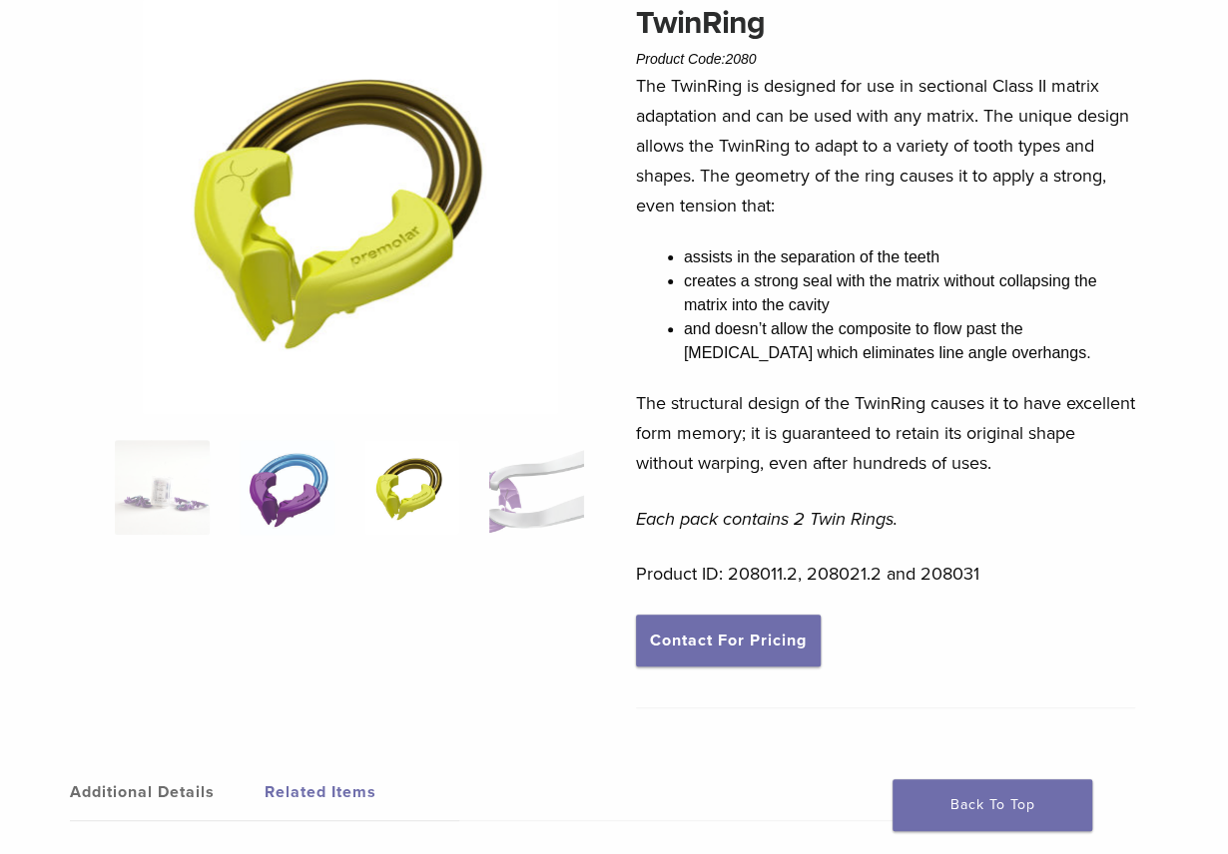
click at [290, 498] on img at bounding box center [287, 487] width 95 height 95
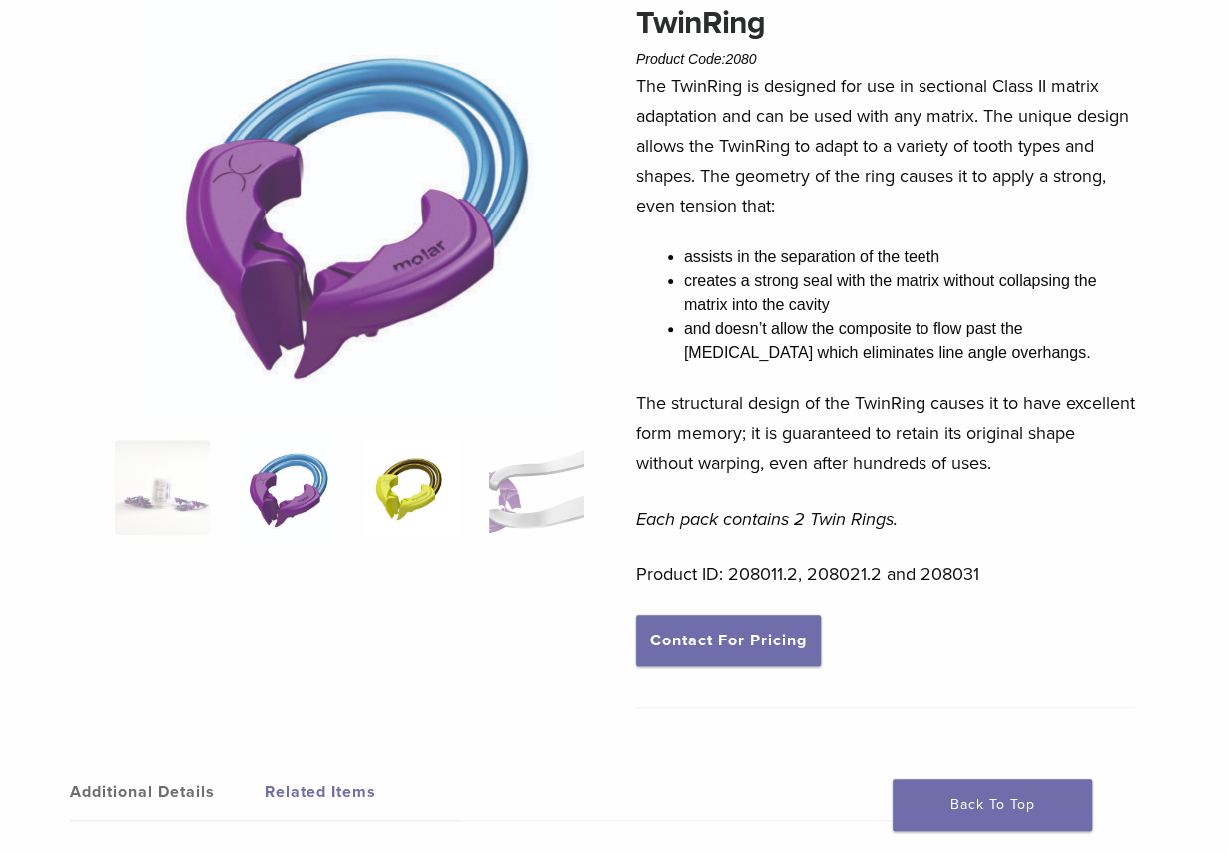
click at [401, 504] on img at bounding box center [411, 487] width 95 height 95
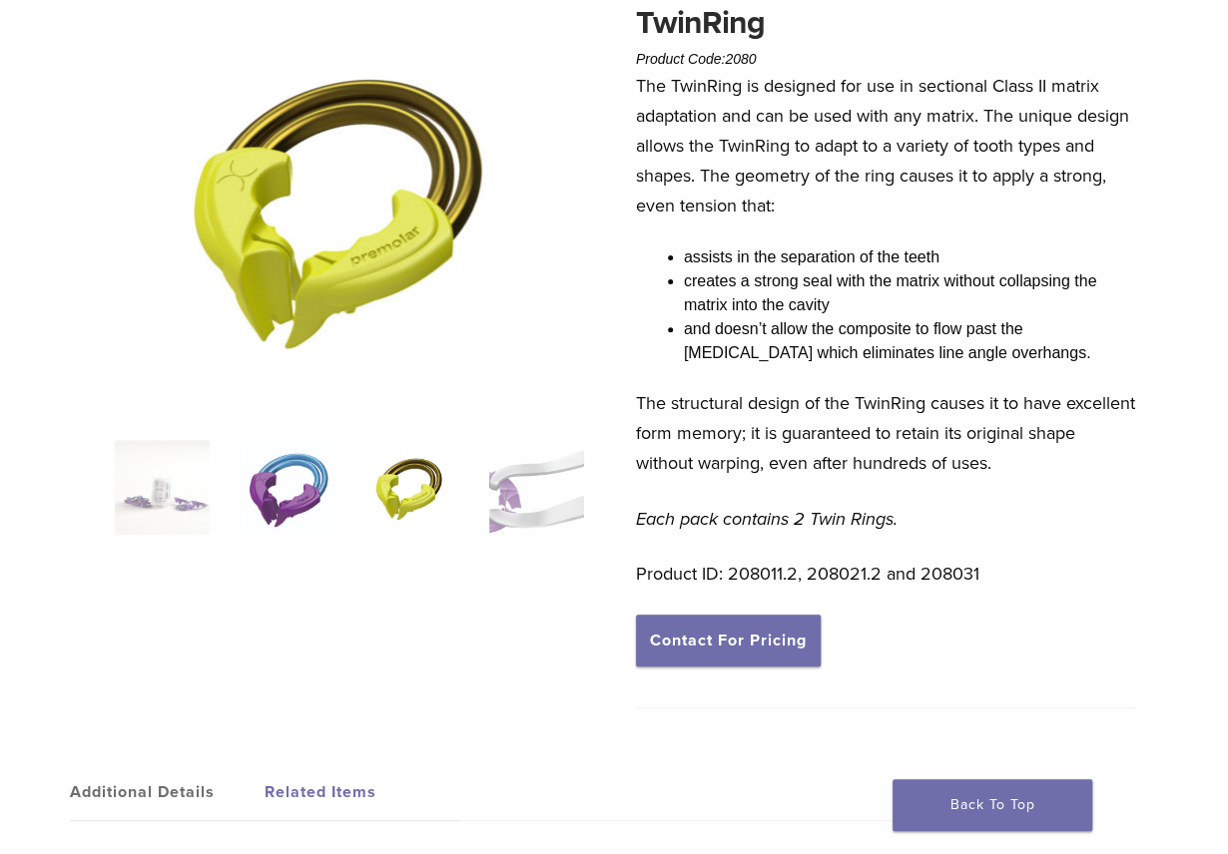
click at [325, 512] on img at bounding box center [287, 487] width 95 height 95
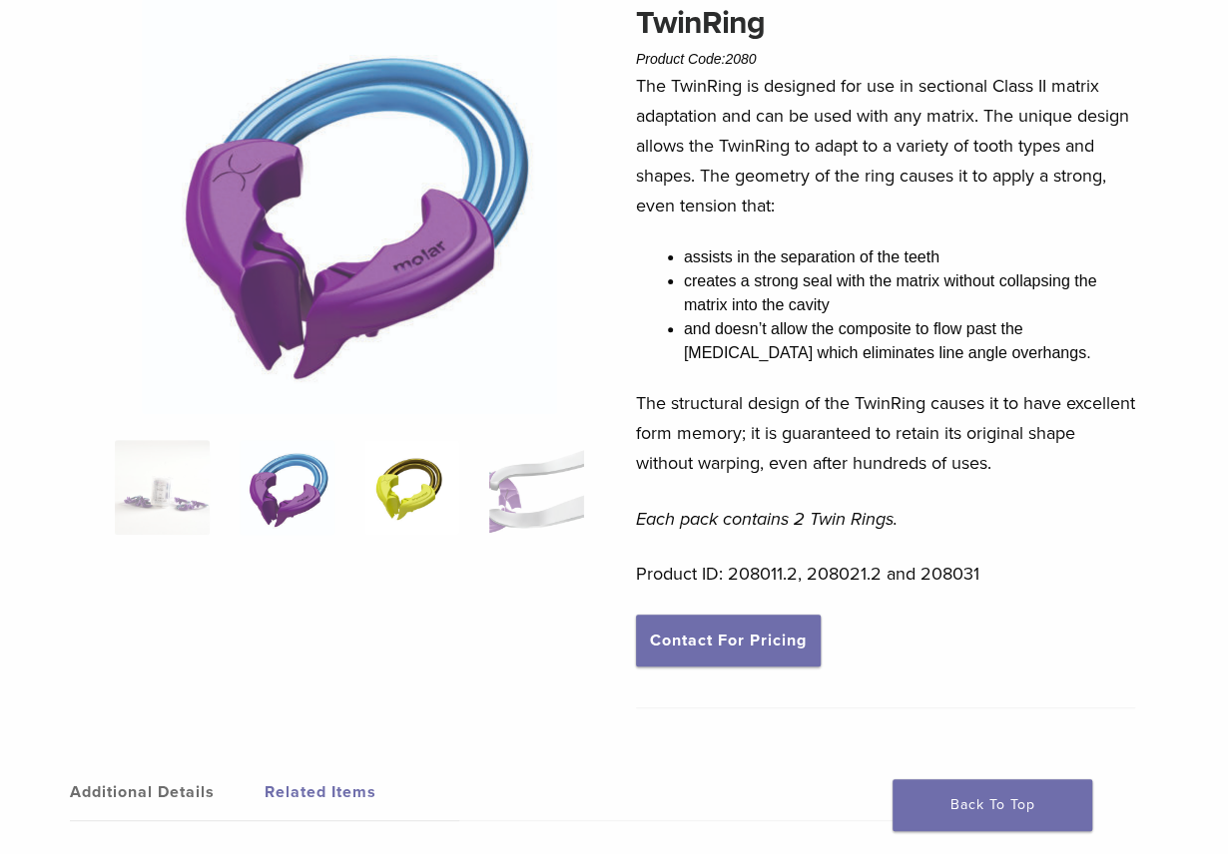
click at [418, 491] on img at bounding box center [411, 487] width 95 height 95
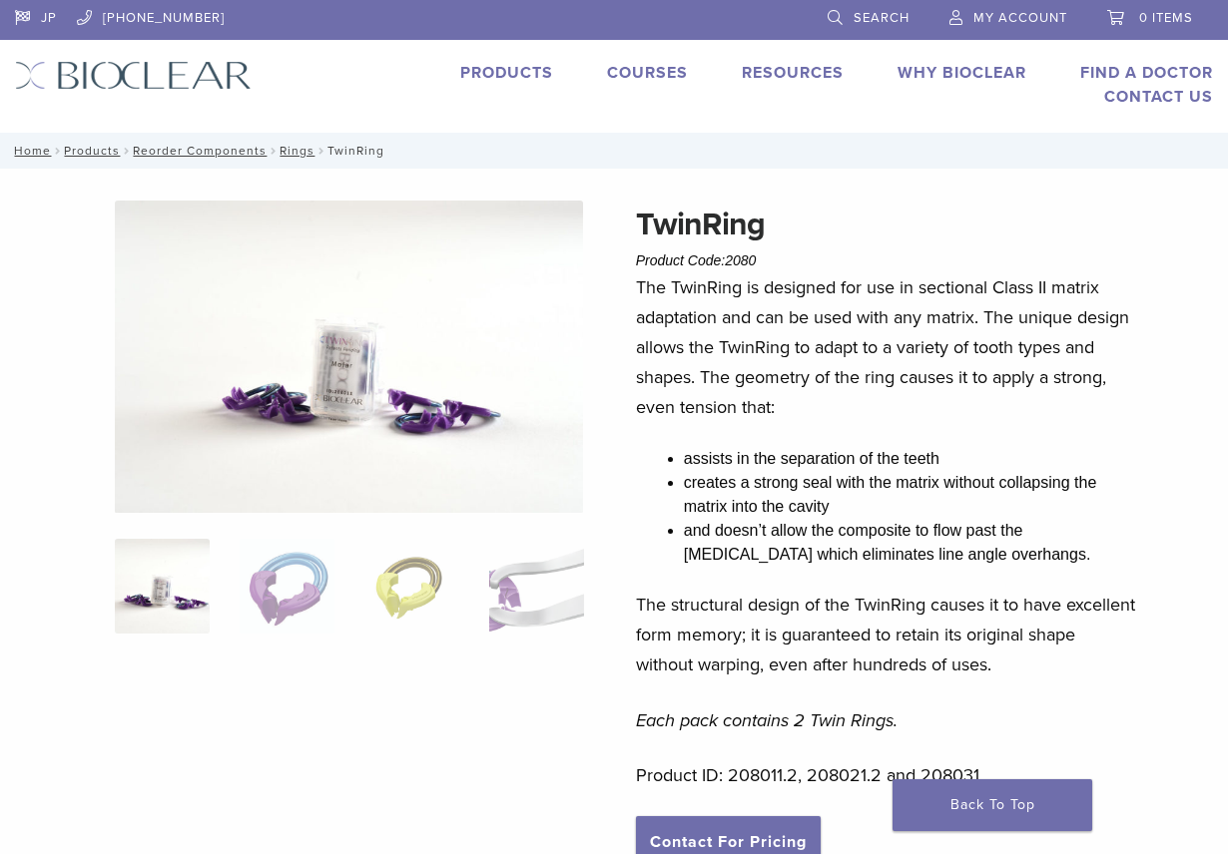
scroll to position [202, 0]
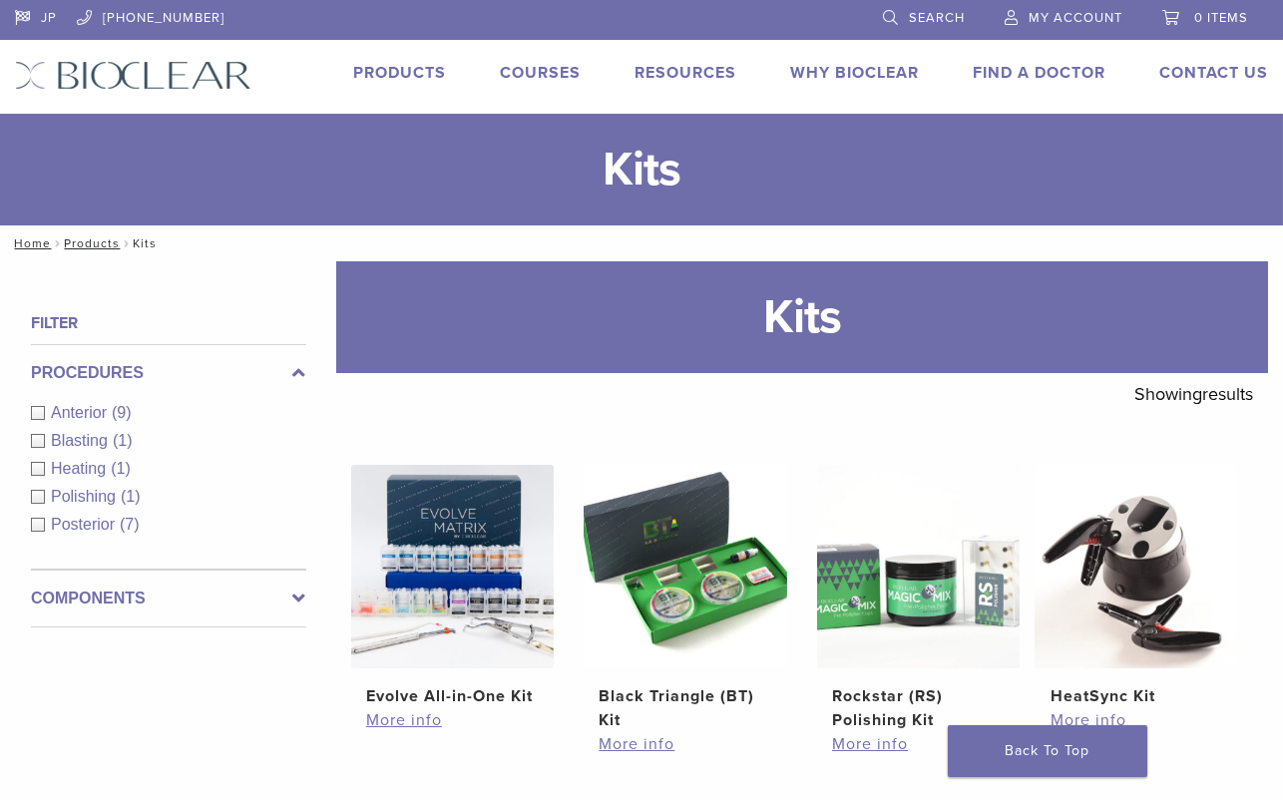
click at [152, 602] on label "Components" at bounding box center [168, 599] width 275 height 24
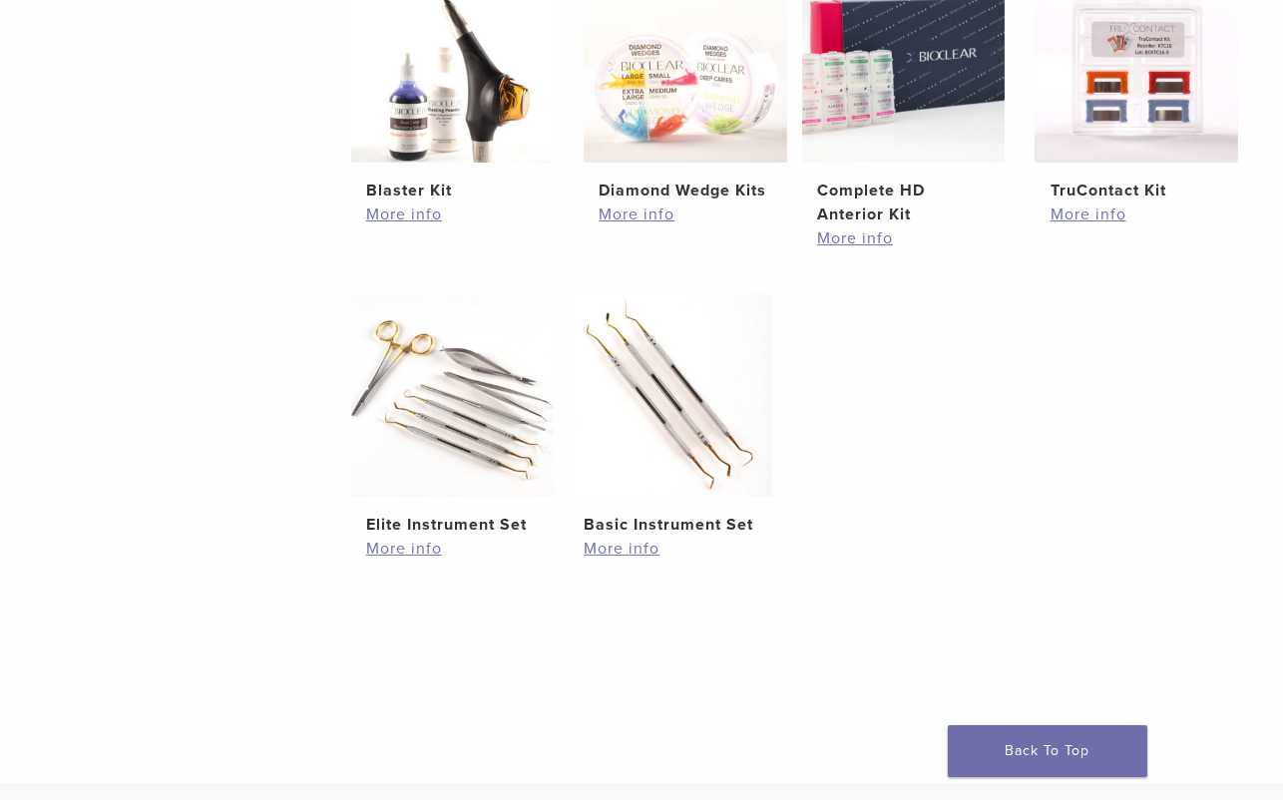
scroll to position [816, 0]
